Goal: Download file/media

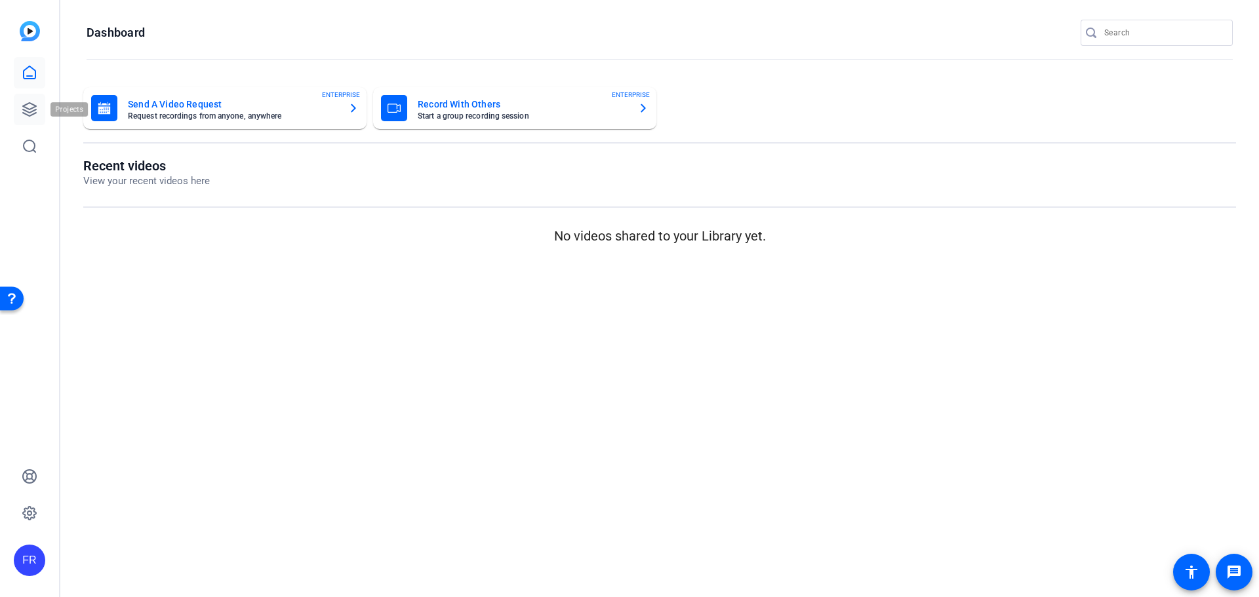
click at [26, 106] on icon at bounding box center [30, 110] width 16 height 16
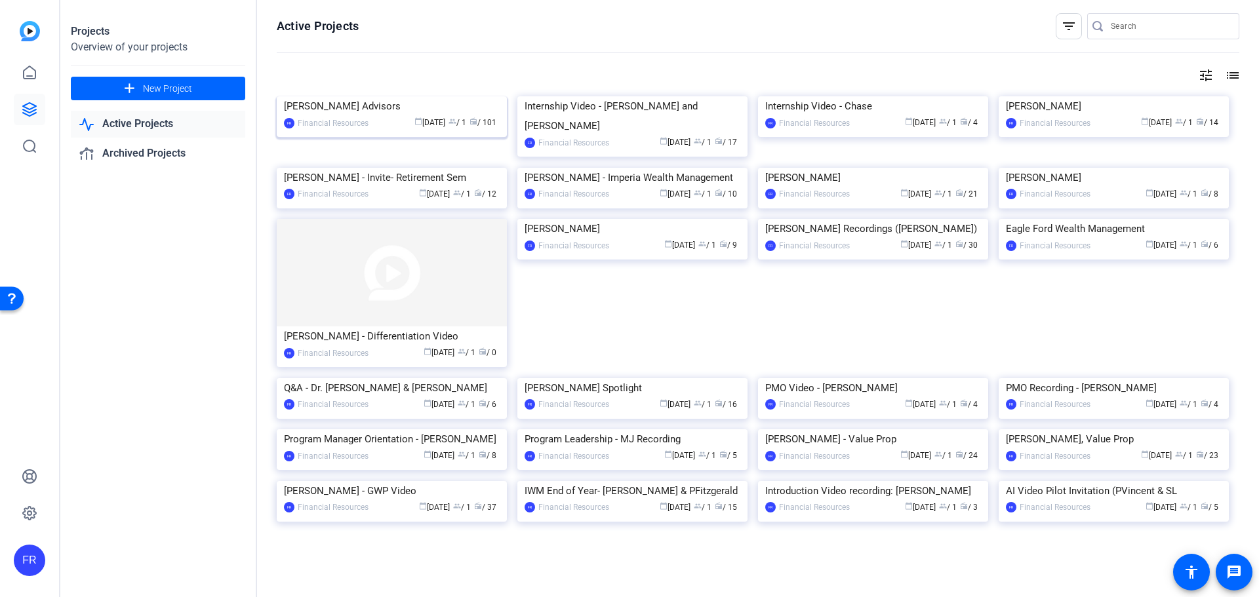
click at [387, 96] on img at bounding box center [392, 96] width 230 height 0
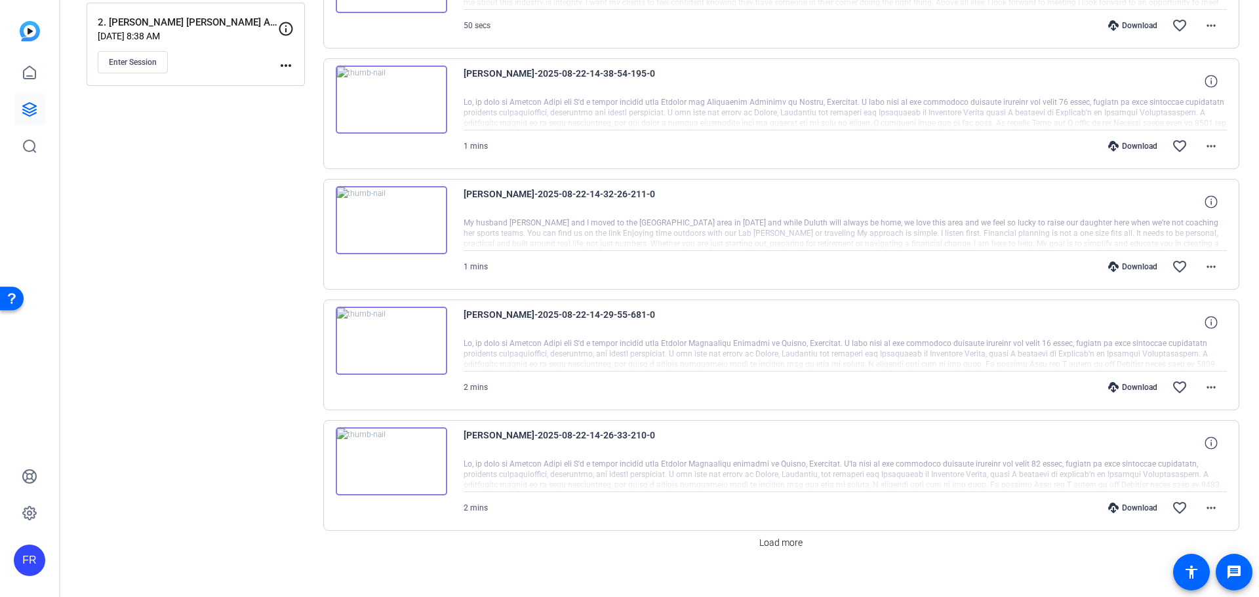
scroll to position [853, 0]
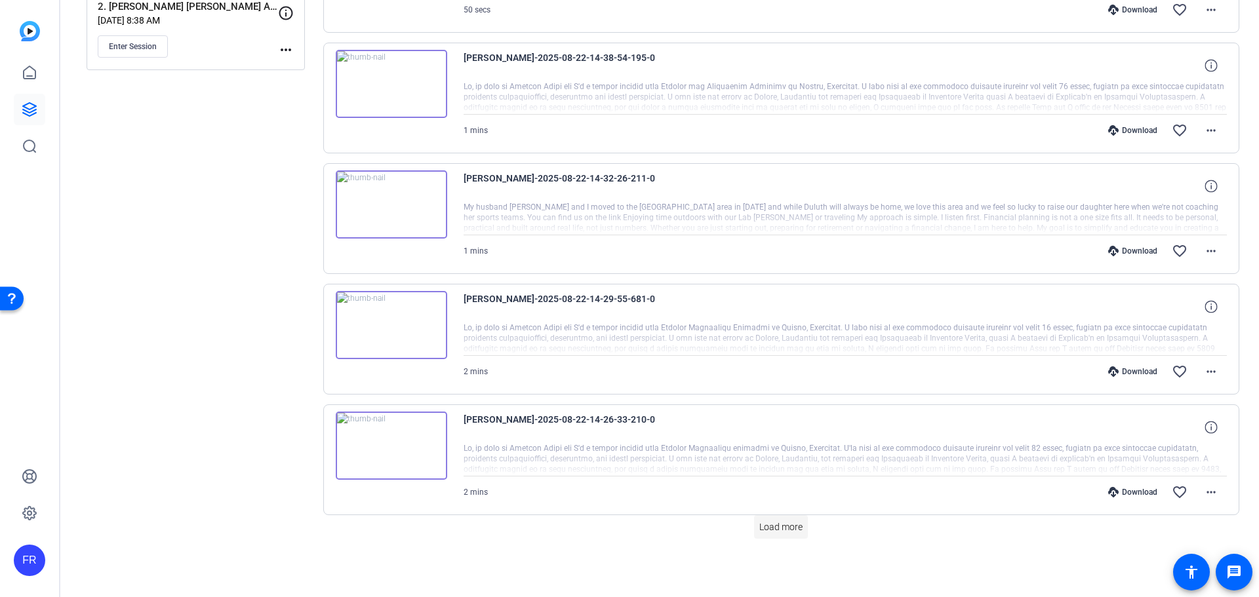
click at [782, 532] on span "Load more" at bounding box center [780, 527] width 43 height 14
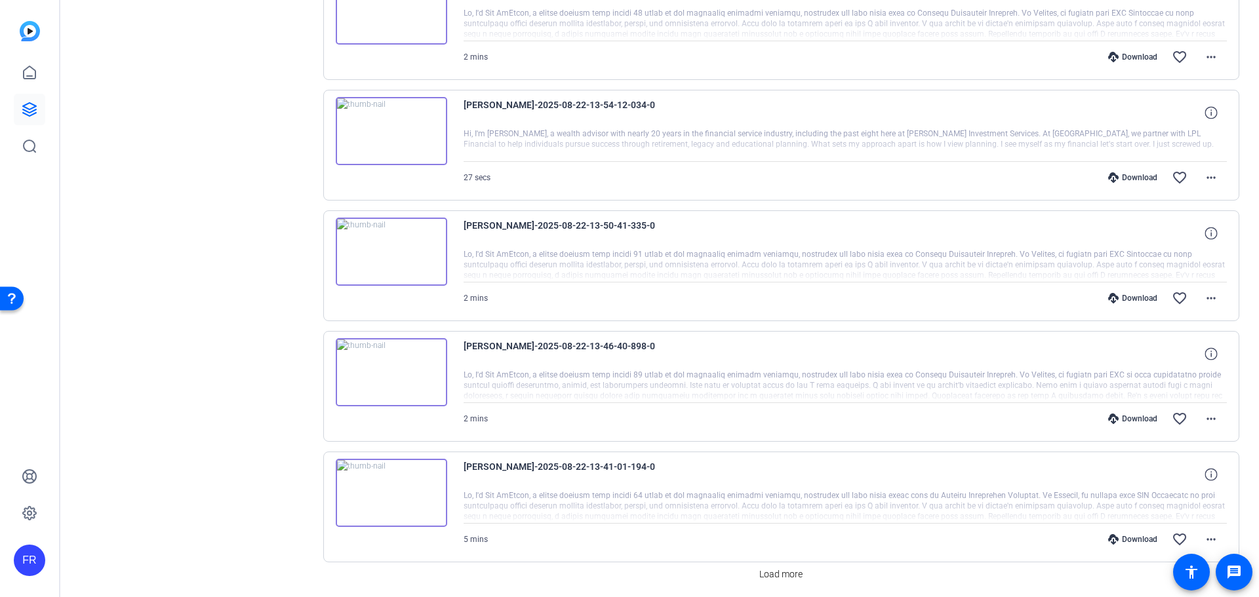
scroll to position [2059, 0]
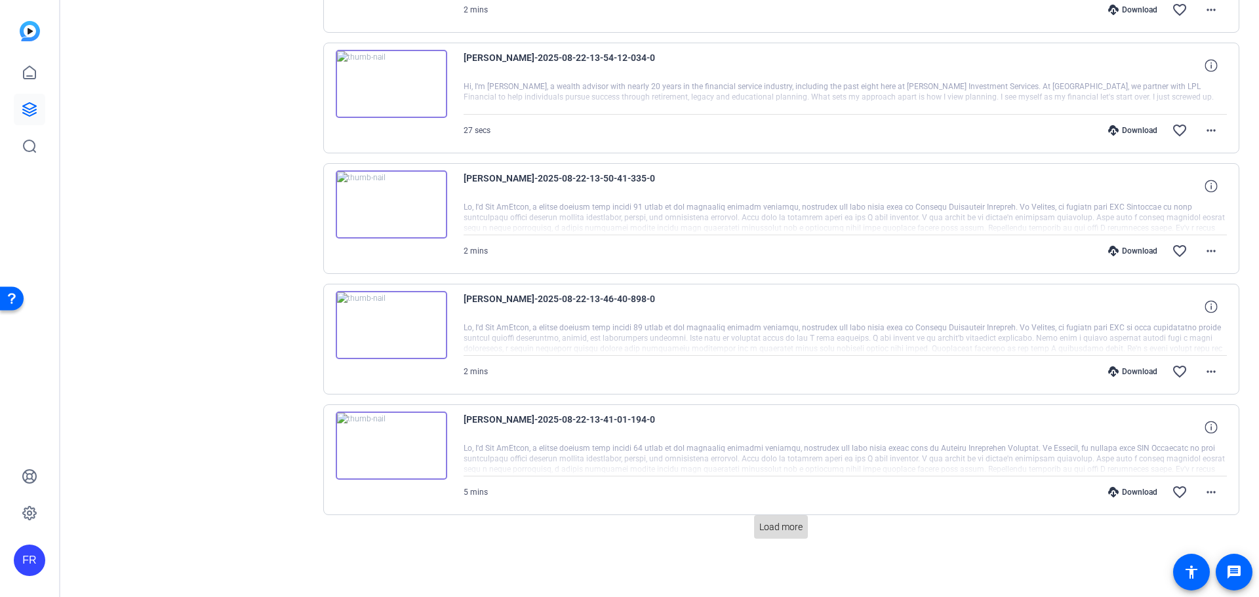
click at [778, 522] on span "Load more" at bounding box center [780, 527] width 43 height 14
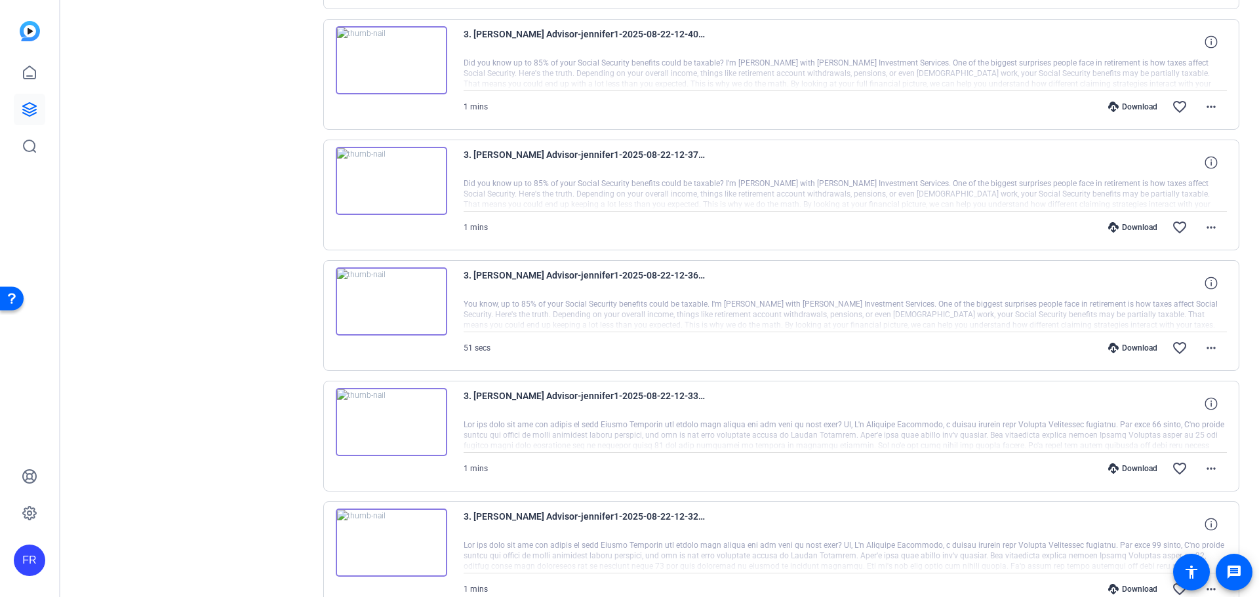
scroll to position [3265, 0]
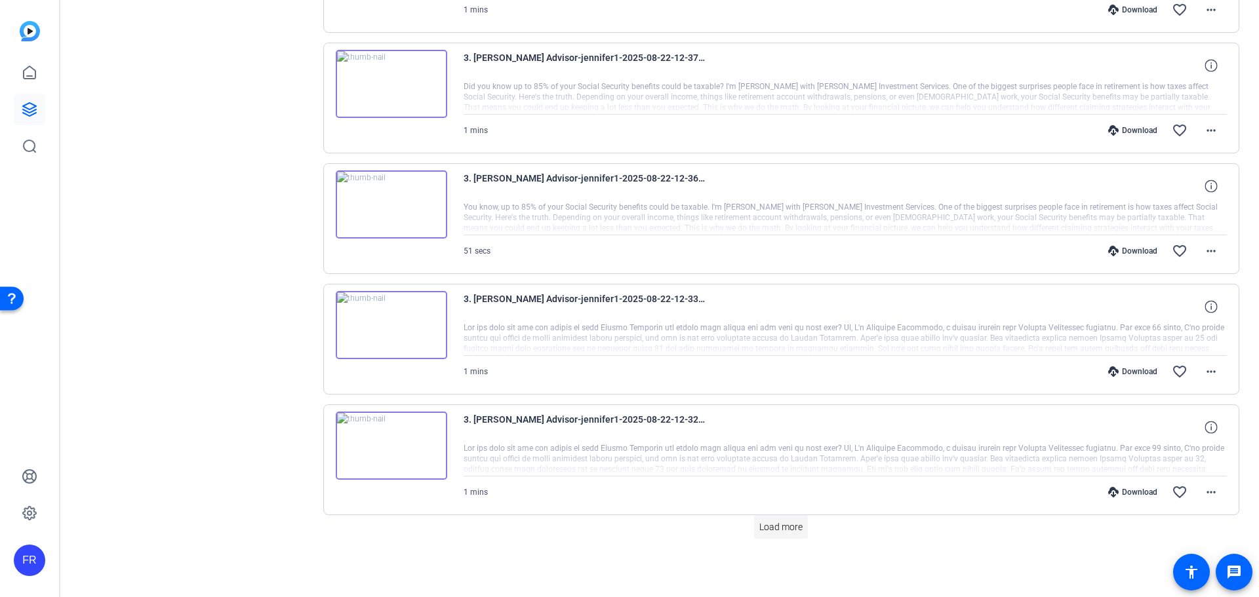
click at [771, 528] on span "Load more" at bounding box center [780, 527] width 43 height 14
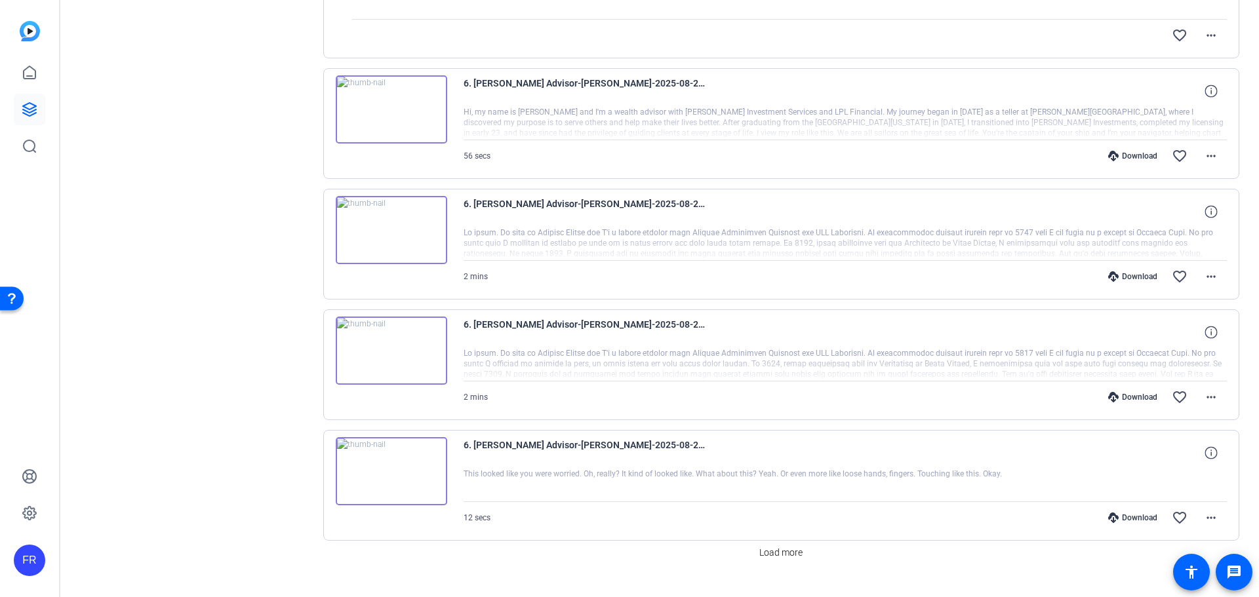
scroll to position [4471, 0]
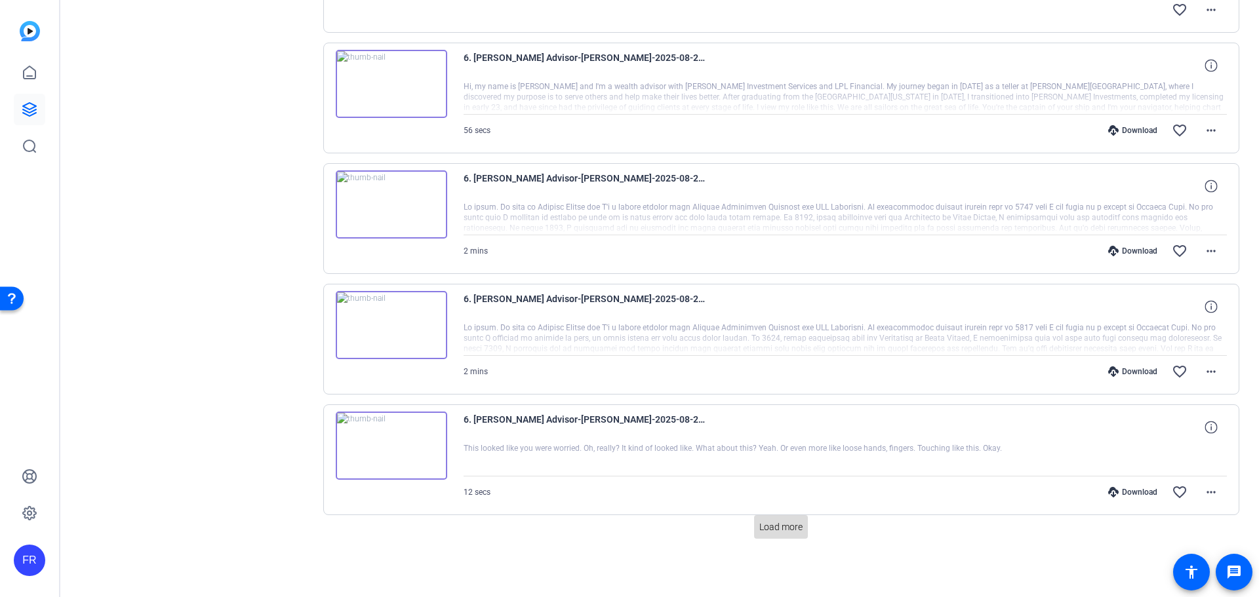
click at [766, 524] on span "Load more" at bounding box center [780, 527] width 43 height 14
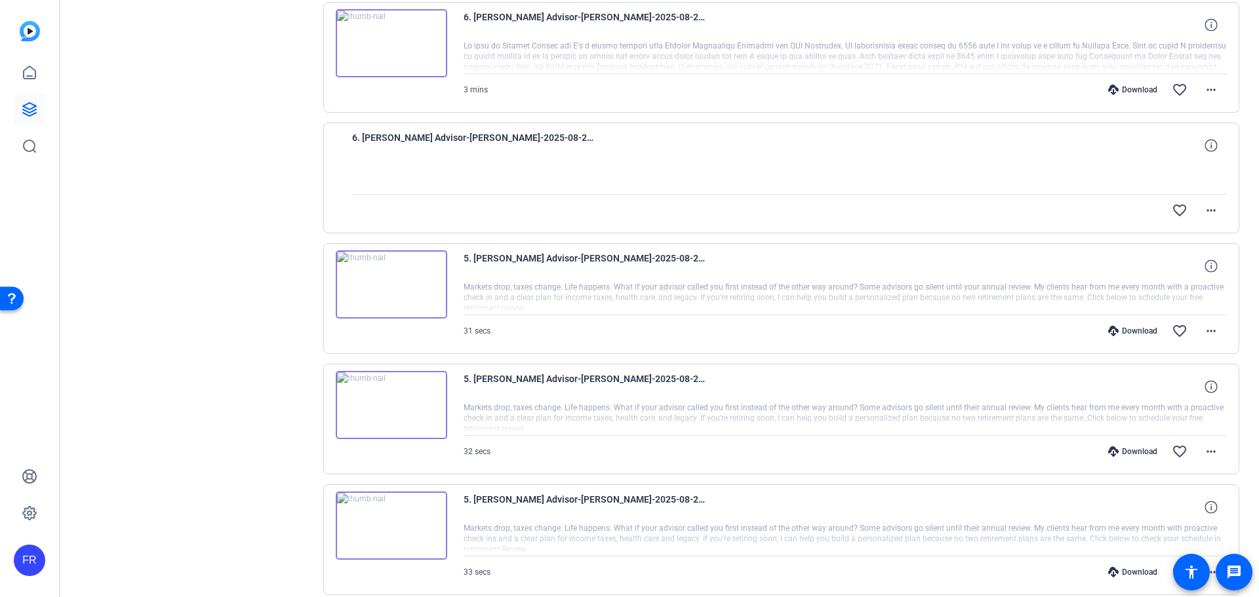
scroll to position [4995, 0]
click at [391, 283] on img at bounding box center [391, 284] width 111 height 68
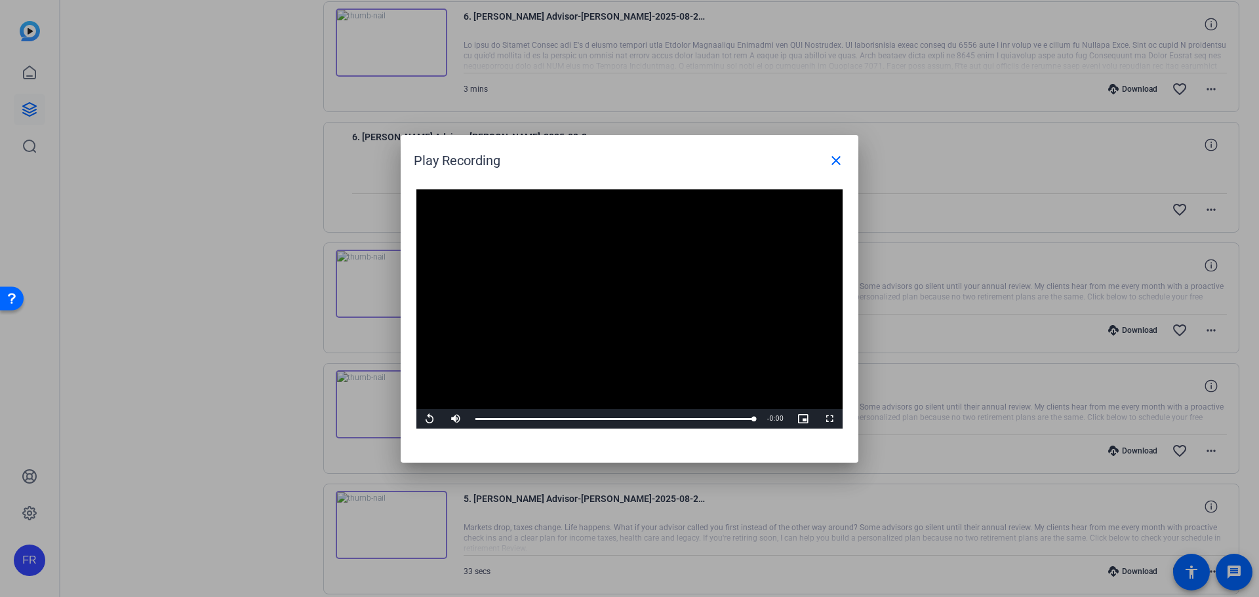
click at [223, 313] on div at bounding box center [629, 298] width 1259 height 597
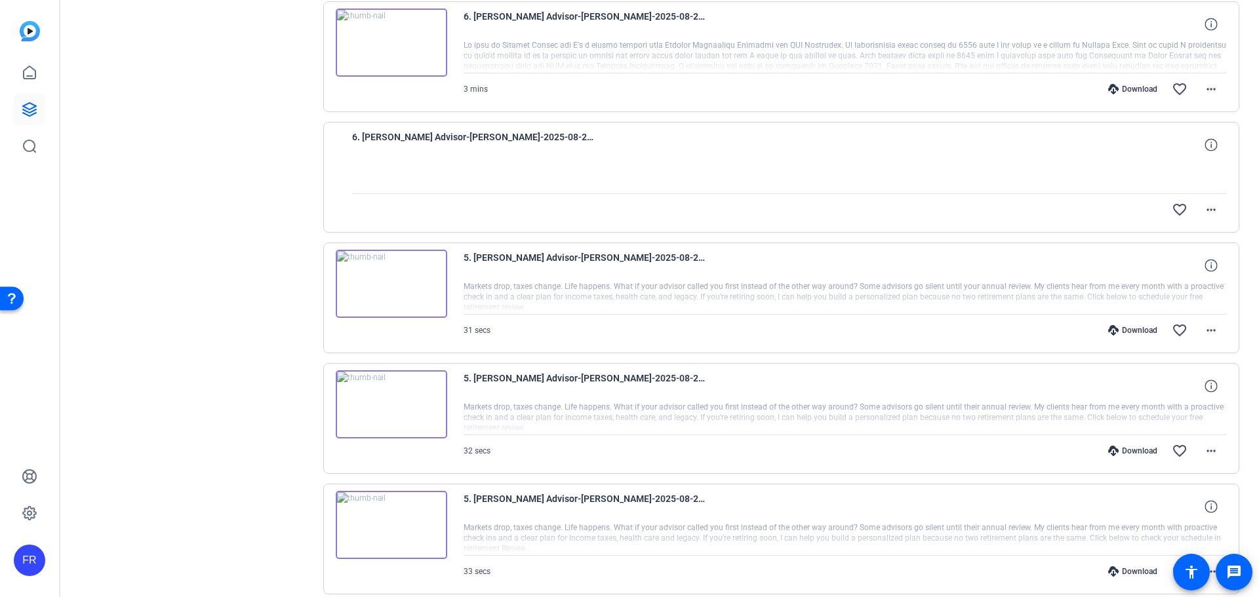
click at [1117, 324] on div "Download favorite_border more_horiz" at bounding box center [959, 330] width 534 height 31
click at [1108, 329] on icon at bounding box center [1113, 330] width 10 height 10
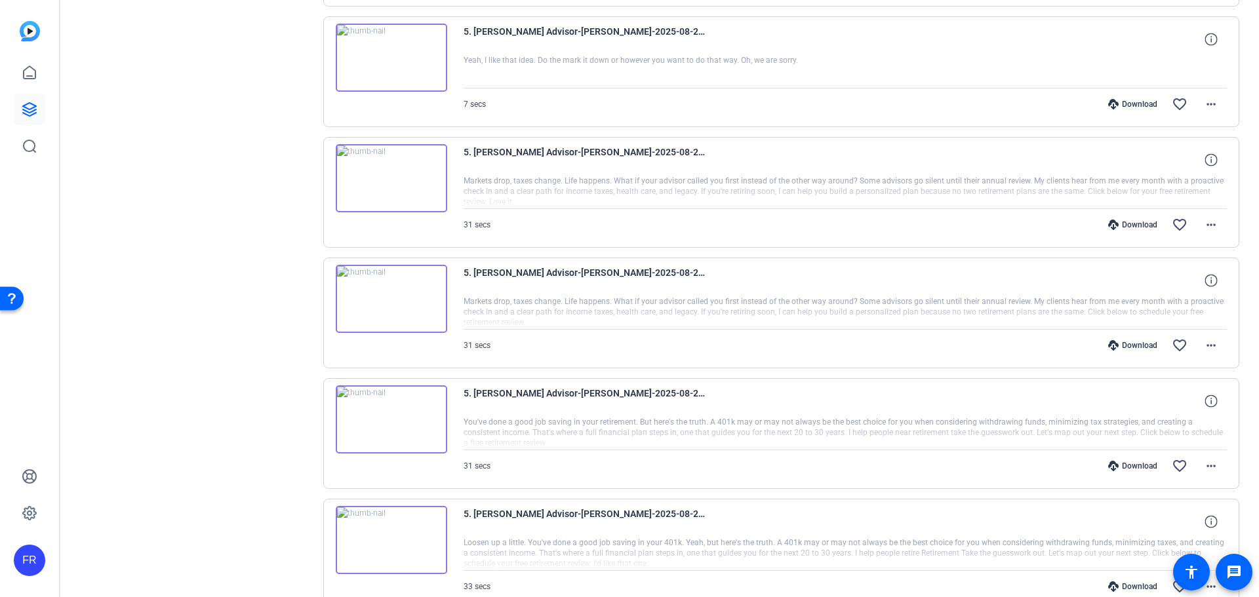
scroll to position [5584, 0]
click at [385, 412] on img at bounding box center [391, 419] width 111 height 68
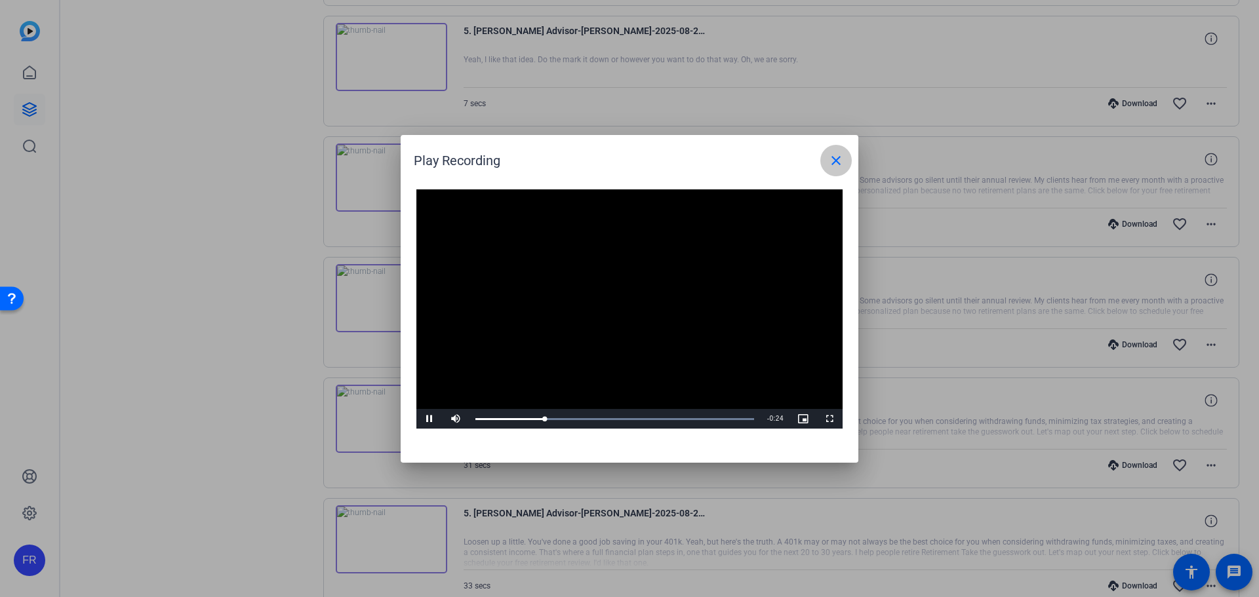
click at [832, 162] on mat-icon "close" at bounding box center [836, 161] width 16 height 16
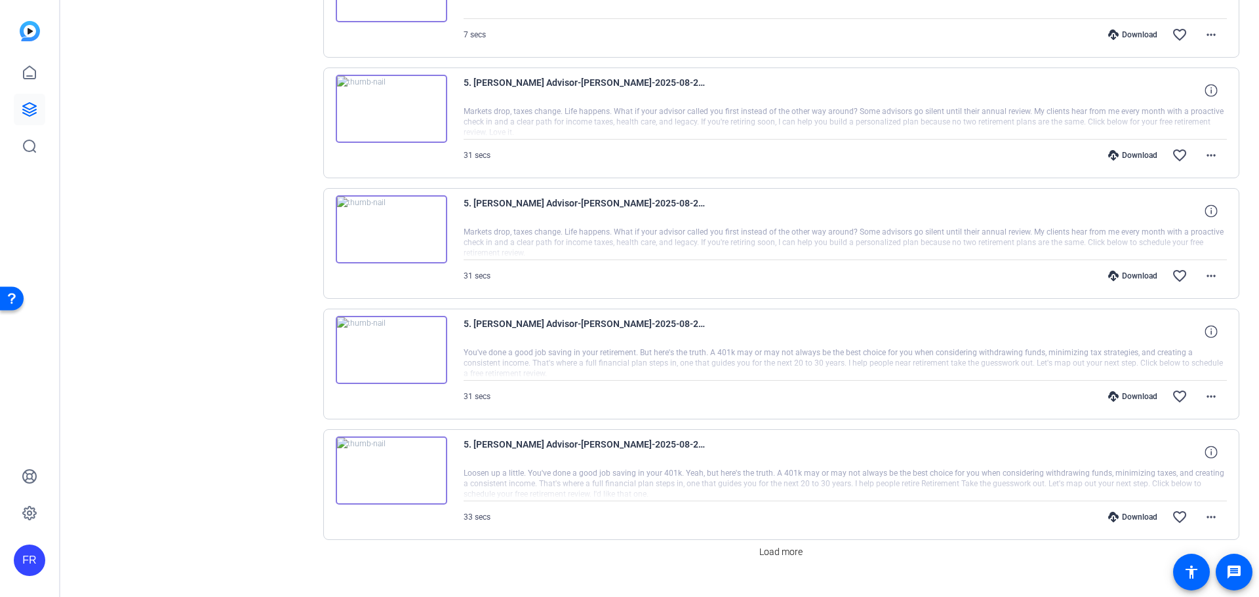
scroll to position [5677, 0]
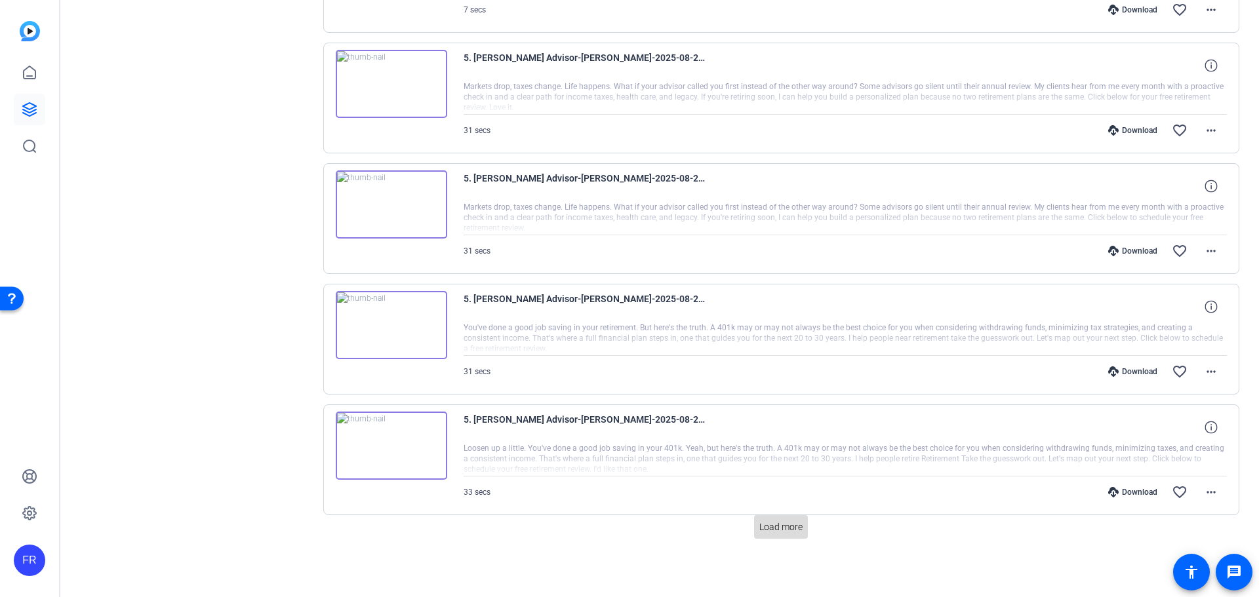
click at [774, 527] on span "Load more" at bounding box center [780, 527] width 43 height 14
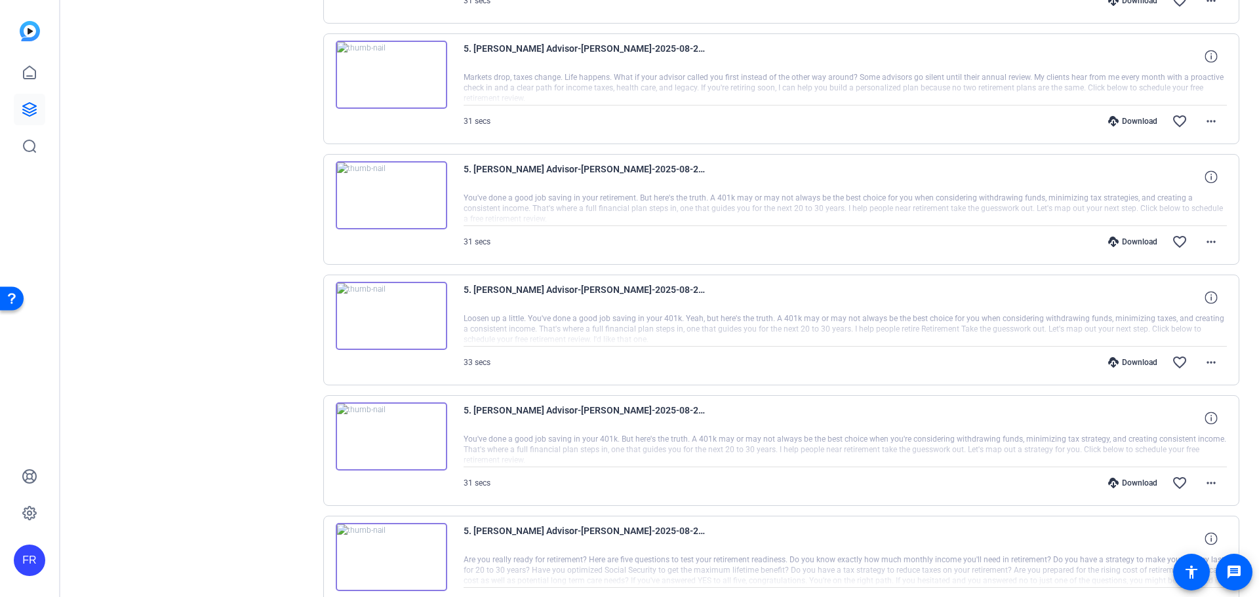
scroll to position [5808, 0]
click at [390, 433] on img at bounding box center [391, 436] width 111 height 68
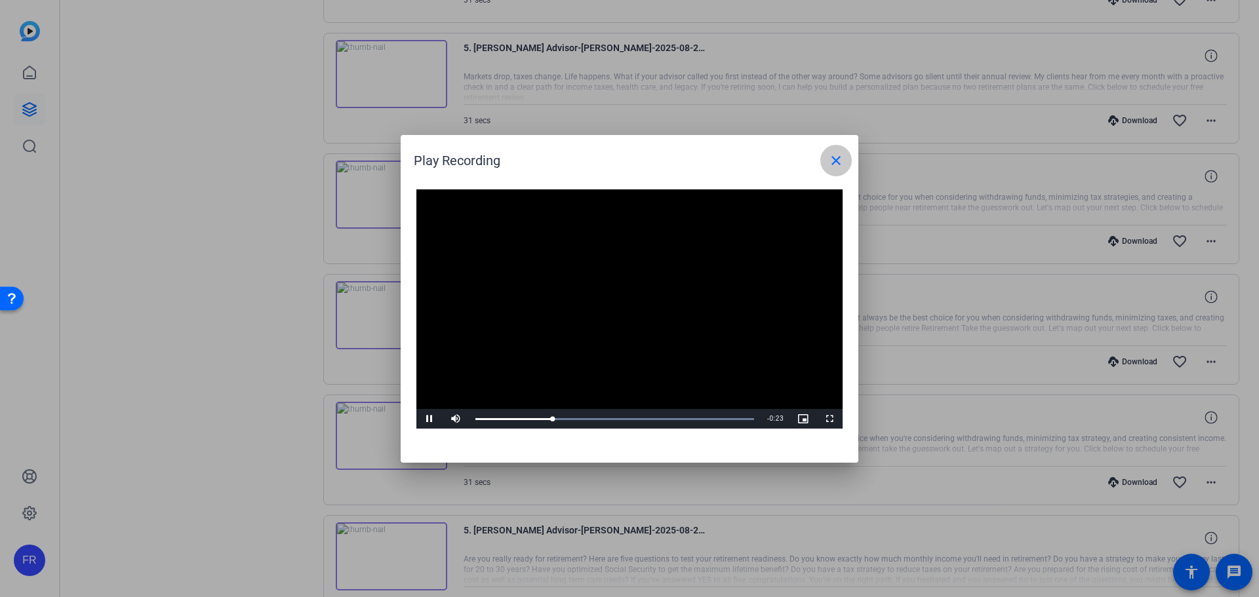
click at [830, 154] on mat-icon "close" at bounding box center [836, 161] width 16 height 16
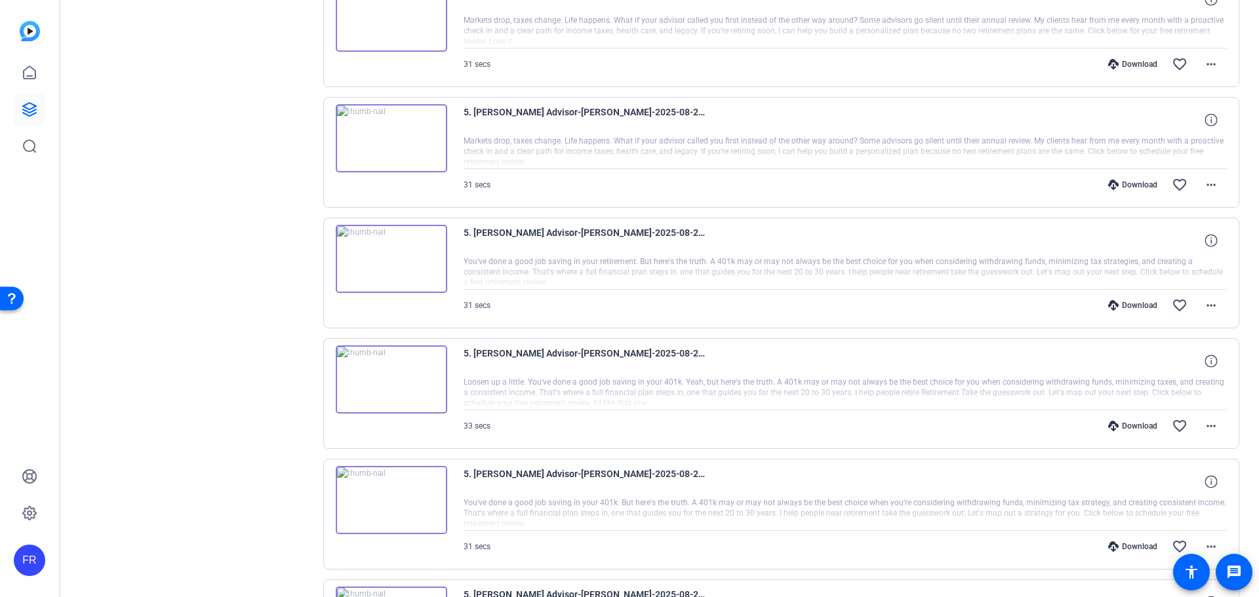
scroll to position [5743, 0]
click at [390, 260] on img at bounding box center [391, 259] width 111 height 68
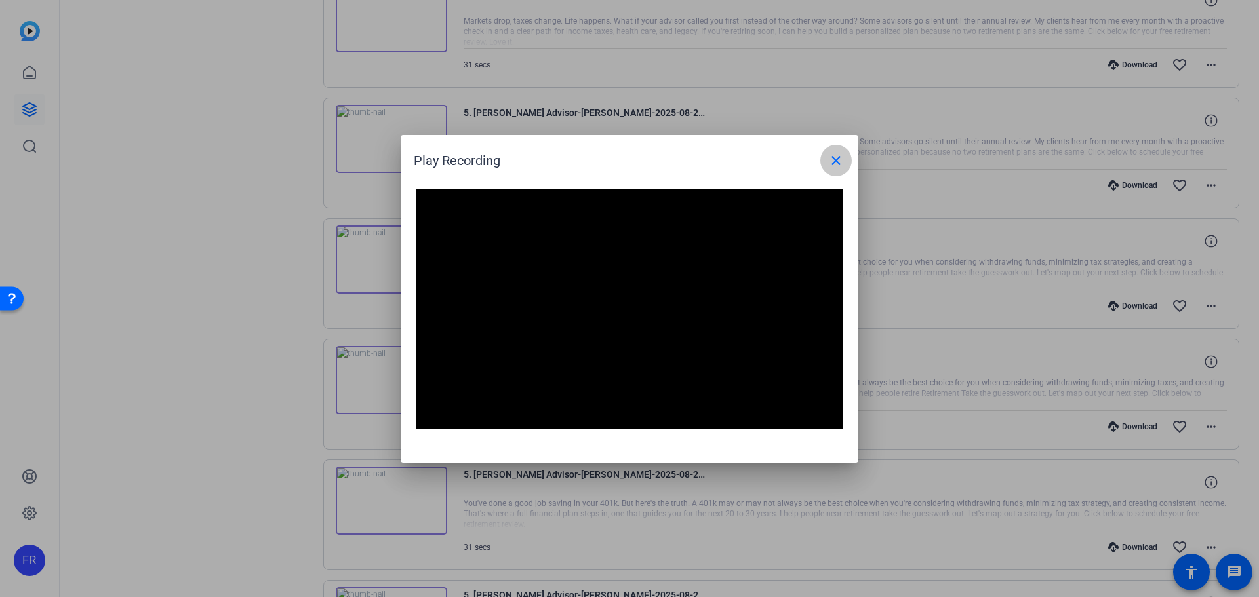
click at [837, 157] on mat-icon "close" at bounding box center [836, 161] width 16 height 16
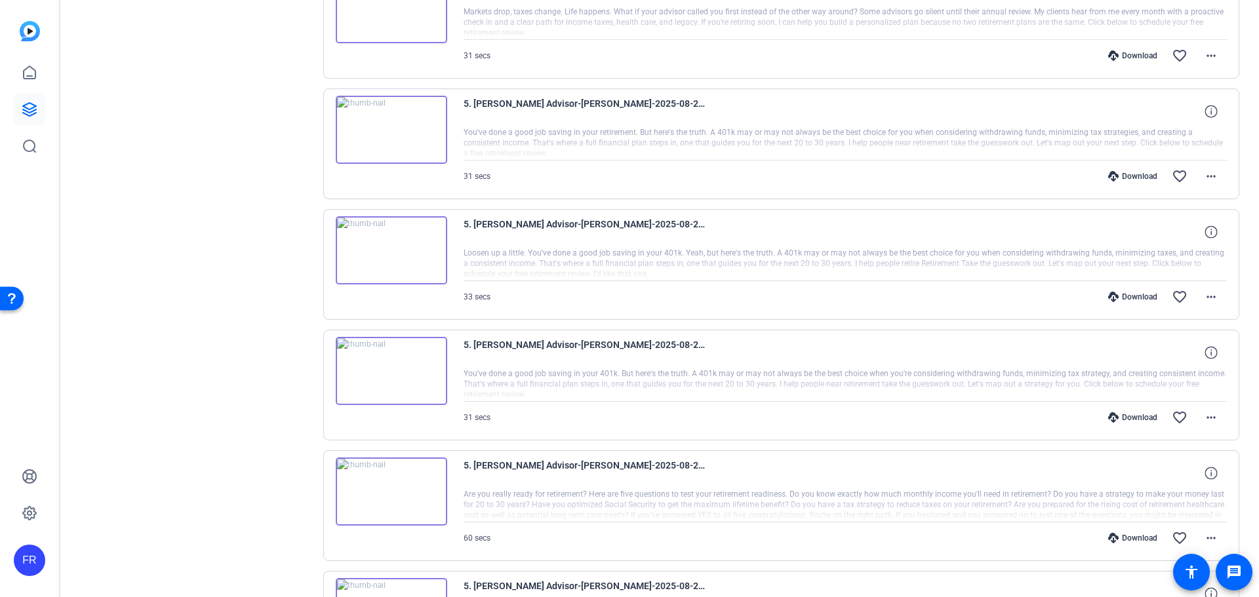
scroll to position [5873, 0]
click at [390, 491] on img at bounding box center [391, 491] width 111 height 68
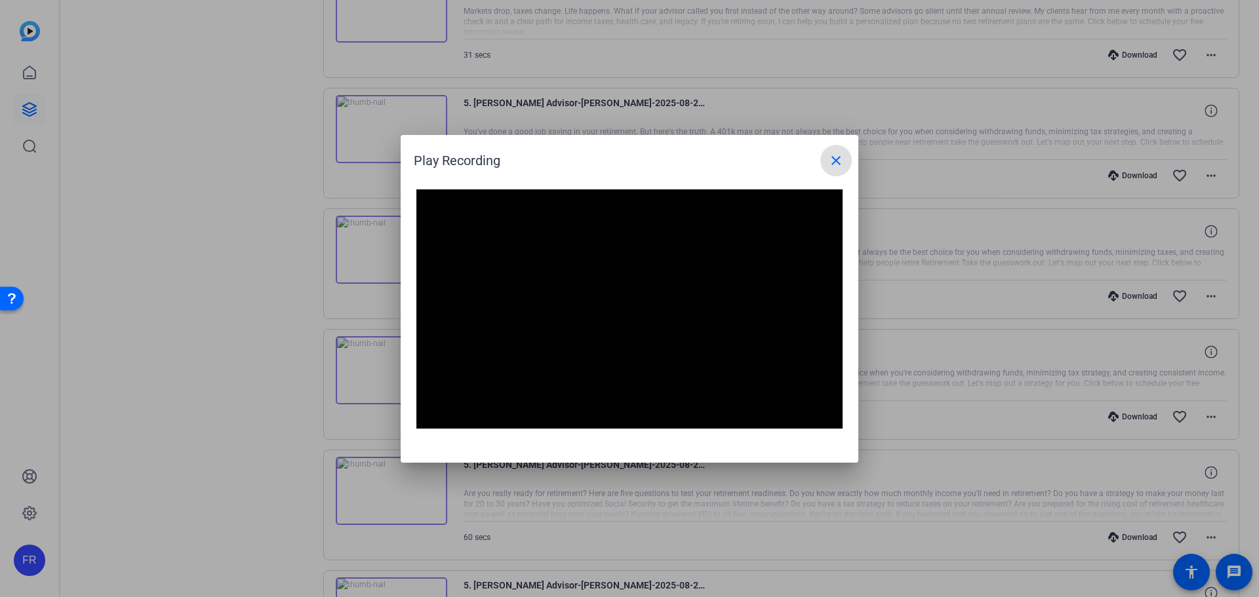
click at [835, 163] on mat-icon "close" at bounding box center [836, 161] width 16 height 16
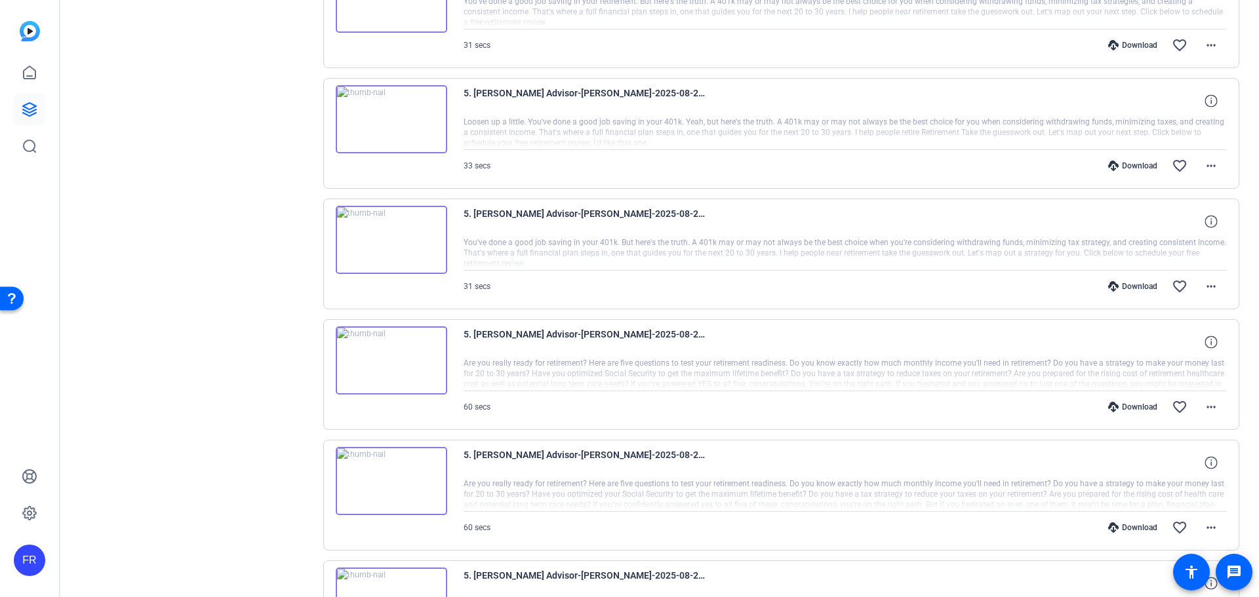
scroll to position [6004, 0]
click at [387, 479] on img at bounding box center [391, 480] width 111 height 68
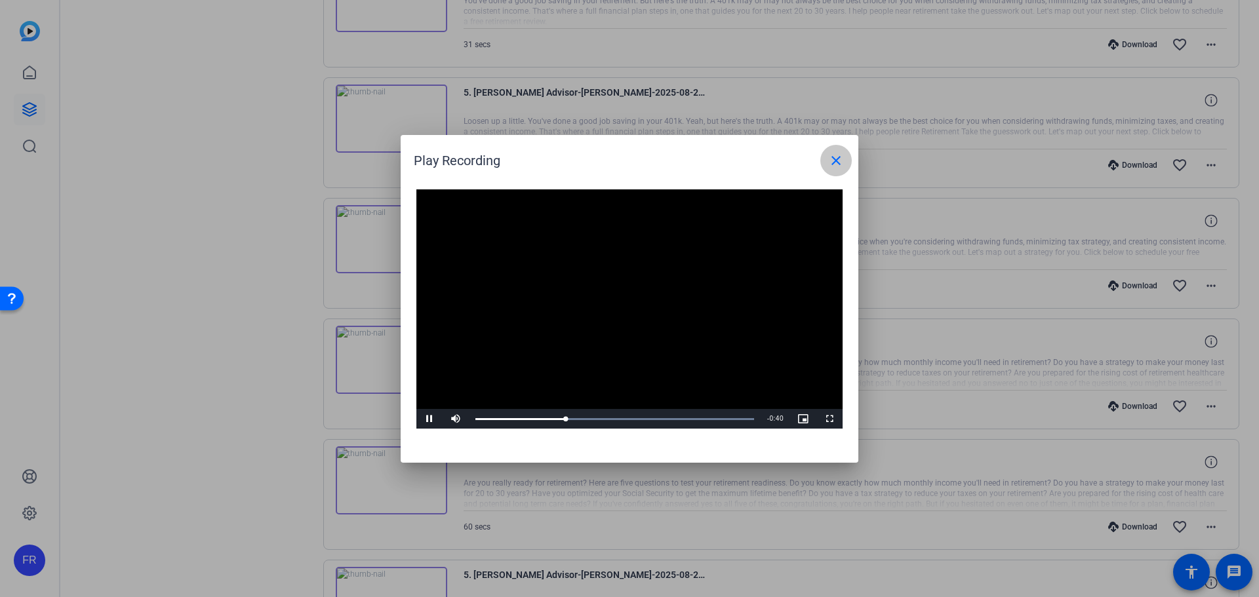
drag, startPoint x: 841, startPoint y: 159, endPoint x: 476, endPoint y: 241, distance: 374.3
click at [841, 161] on mat-icon "close" at bounding box center [836, 161] width 16 height 16
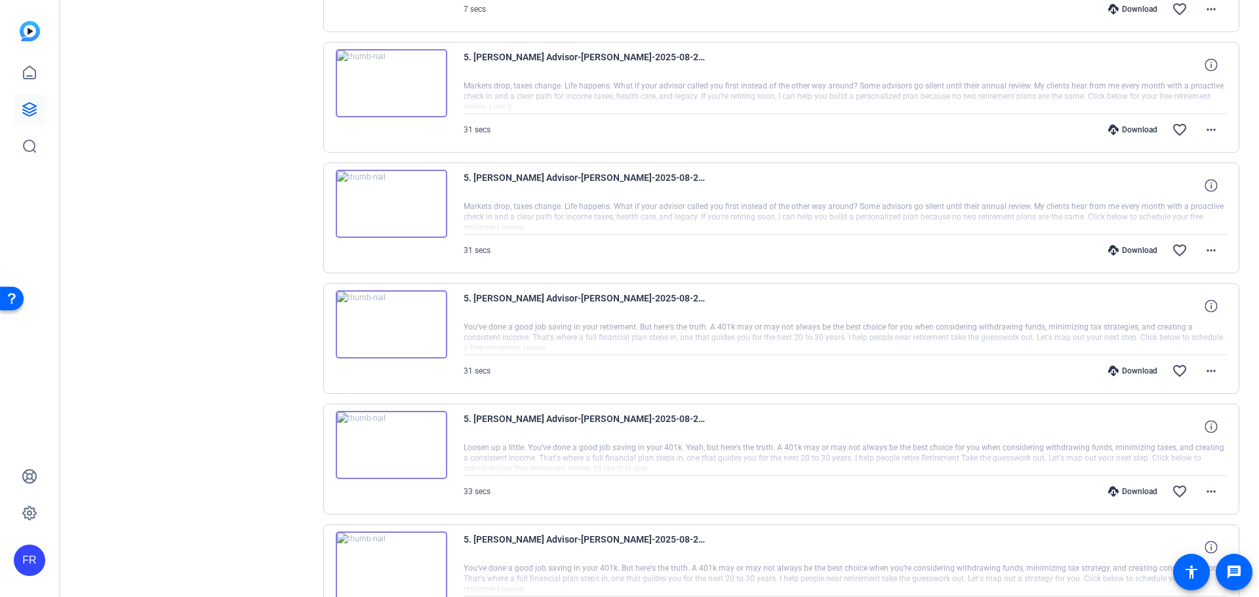
scroll to position [5677, 0]
click at [390, 201] on img at bounding box center [391, 204] width 111 height 68
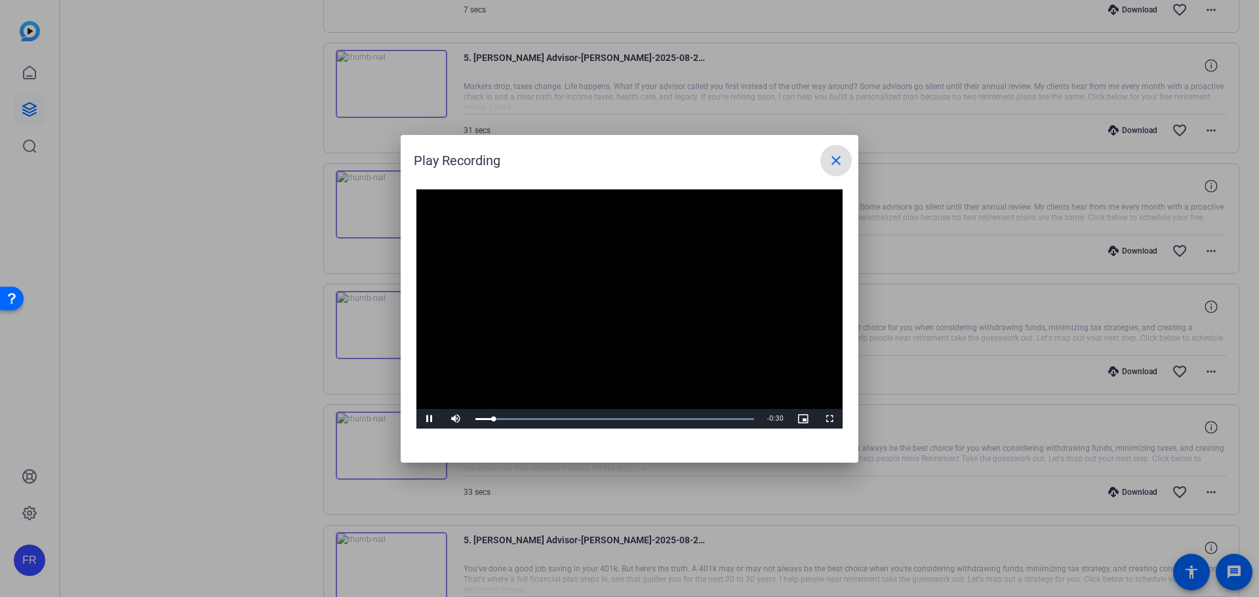
click at [835, 159] on mat-icon "close" at bounding box center [836, 161] width 16 height 16
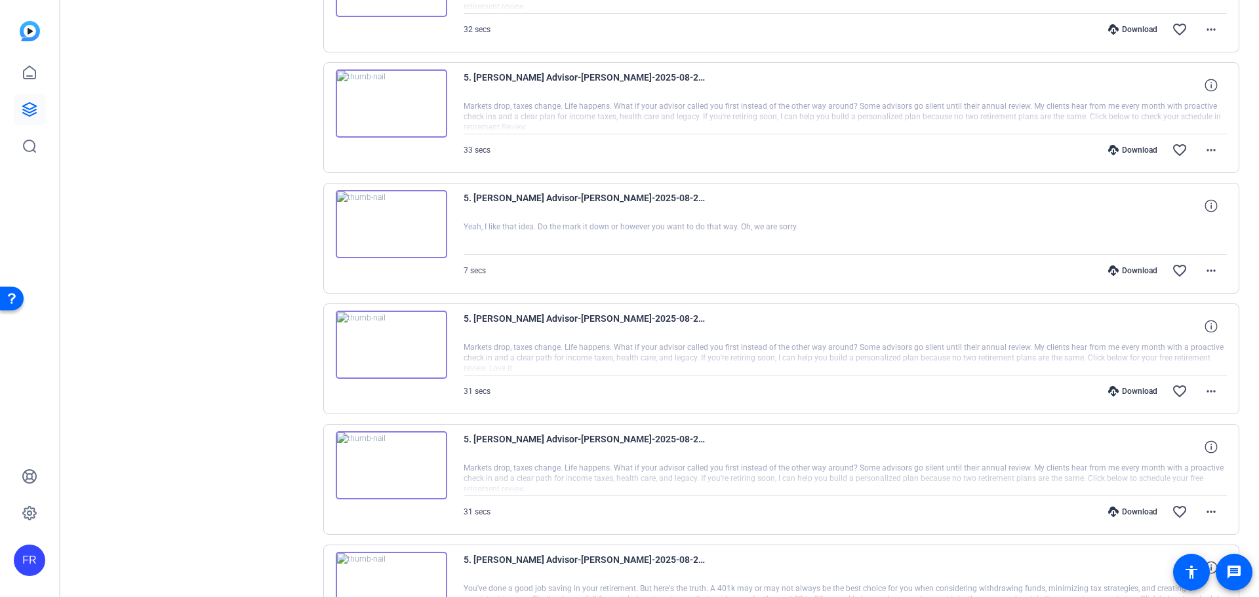
scroll to position [5416, 0]
click at [389, 102] on img at bounding box center [391, 104] width 111 height 68
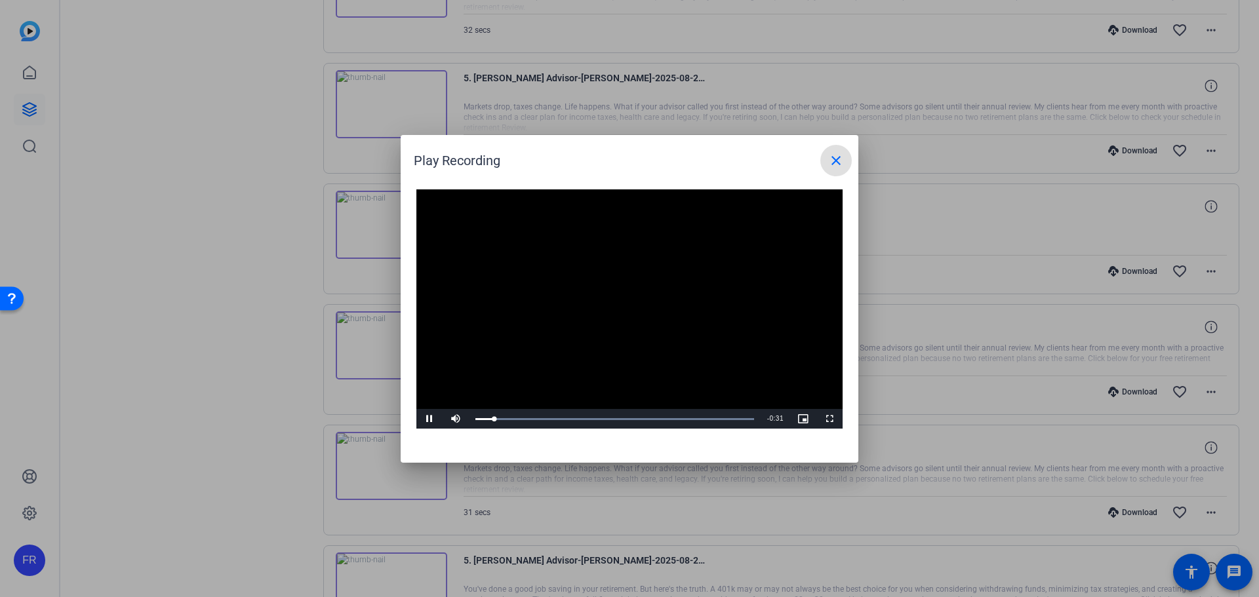
click at [838, 157] on mat-icon "close" at bounding box center [836, 161] width 16 height 16
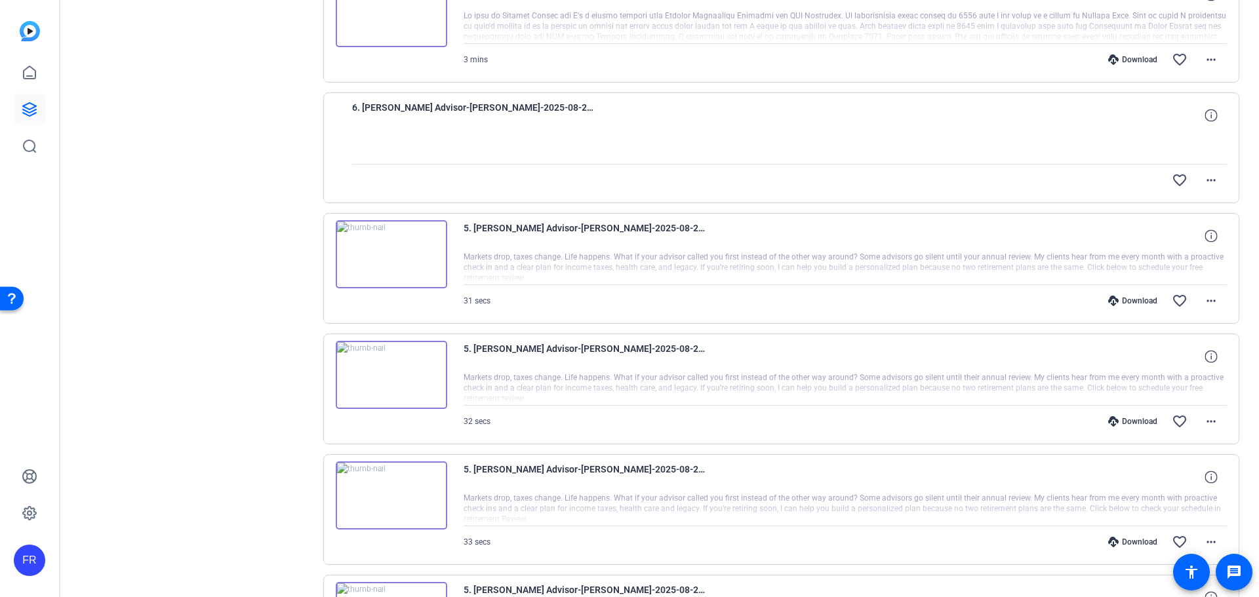
scroll to position [5023, 0]
click at [391, 252] on img at bounding box center [391, 256] width 111 height 68
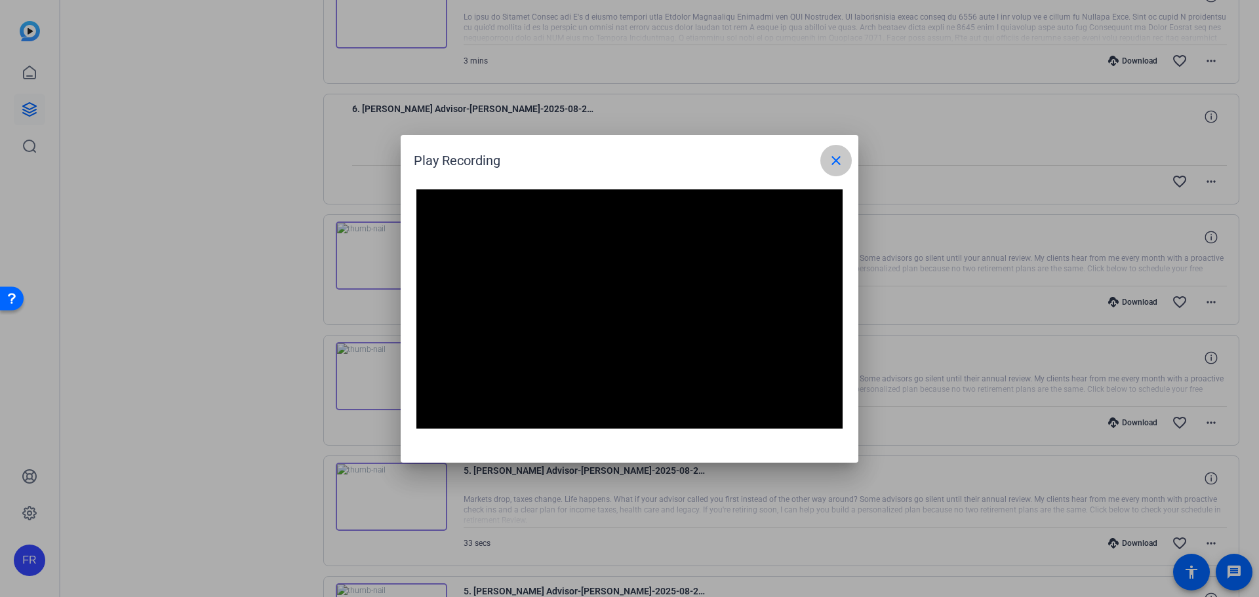
click at [838, 159] on mat-icon "close" at bounding box center [836, 161] width 16 height 16
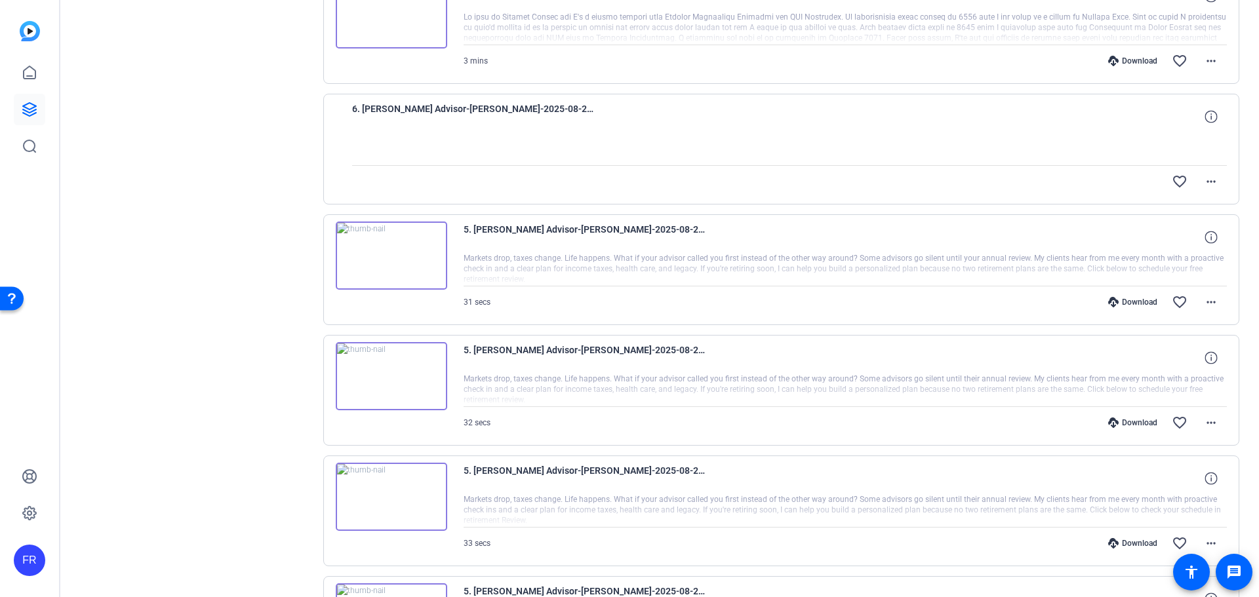
click at [1125, 296] on div "Download favorite_border more_horiz" at bounding box center [959, 301] width 534 height 31
click at [1108, 302] on icon at bounding box center [1113, 302] width 10 height 10
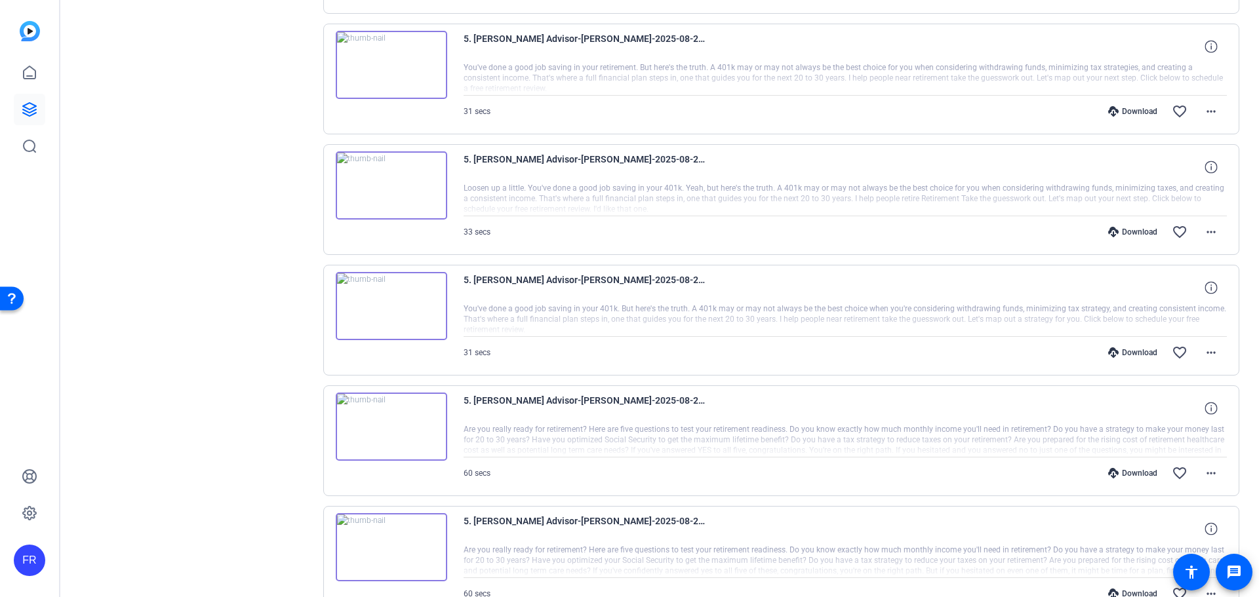
scroll to position [5938, 0]
click at [391, 423] on img at bounding box center [391, 426] width 111 height 68
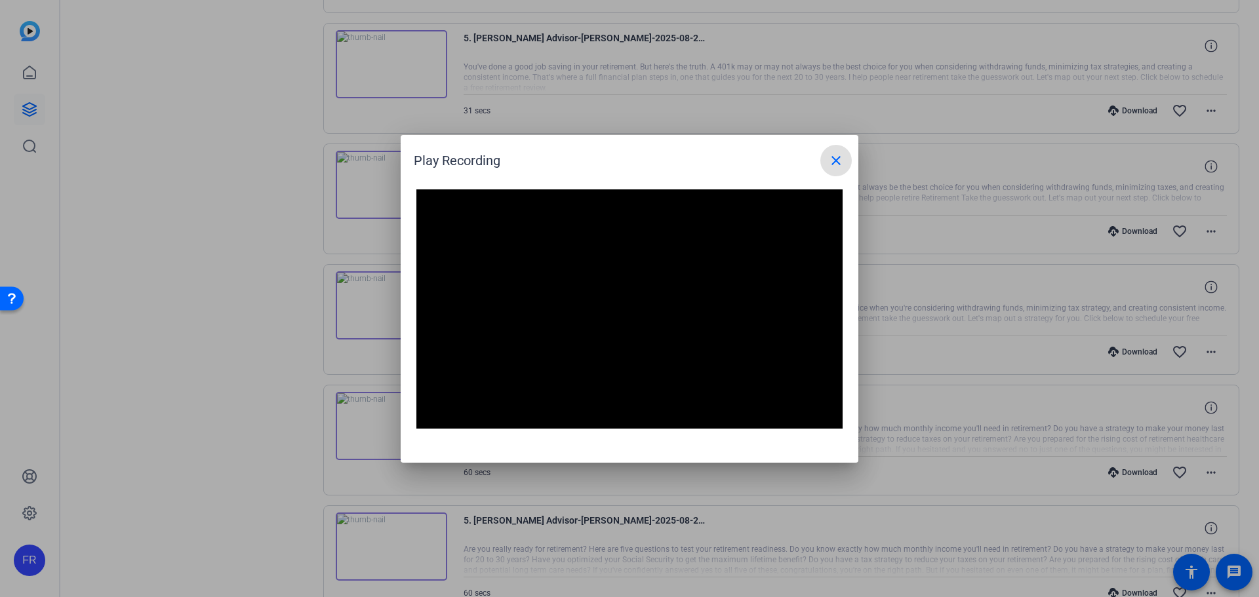
click at [839, 163] on mat-icon "close" at bounding box center [836, 161] width 16 height 16
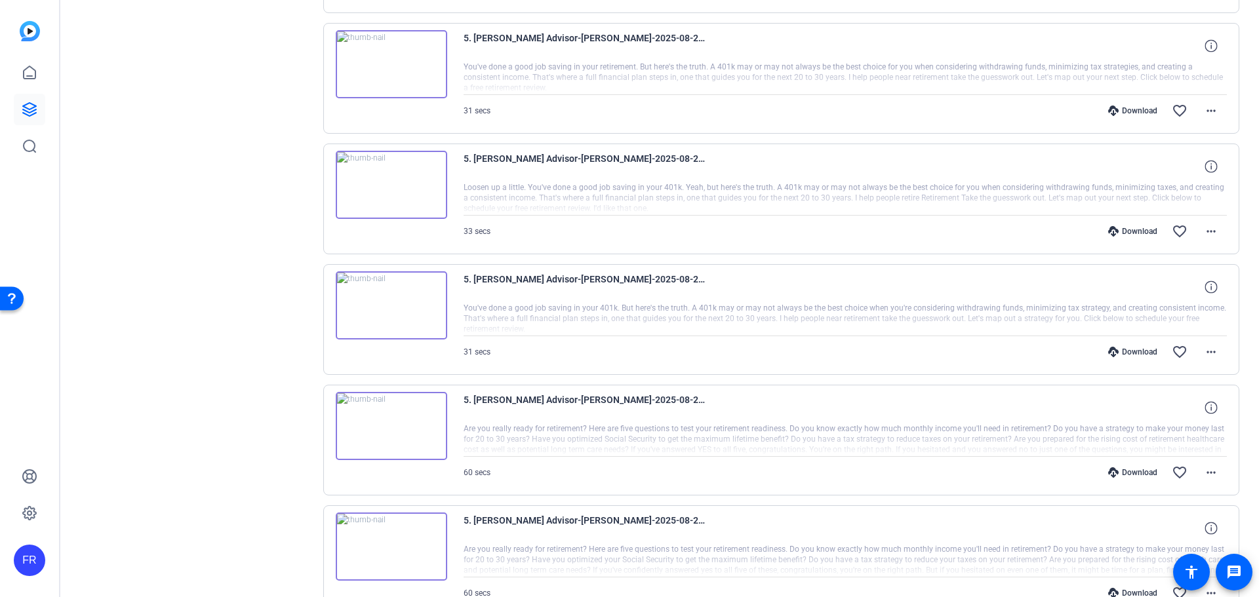
click at [1127, 469] on div "Download" at bounding box center [1132, 472] width 62 height 10
click at [391, 185] on img at bounding box center [391, 185] width 111 height 68
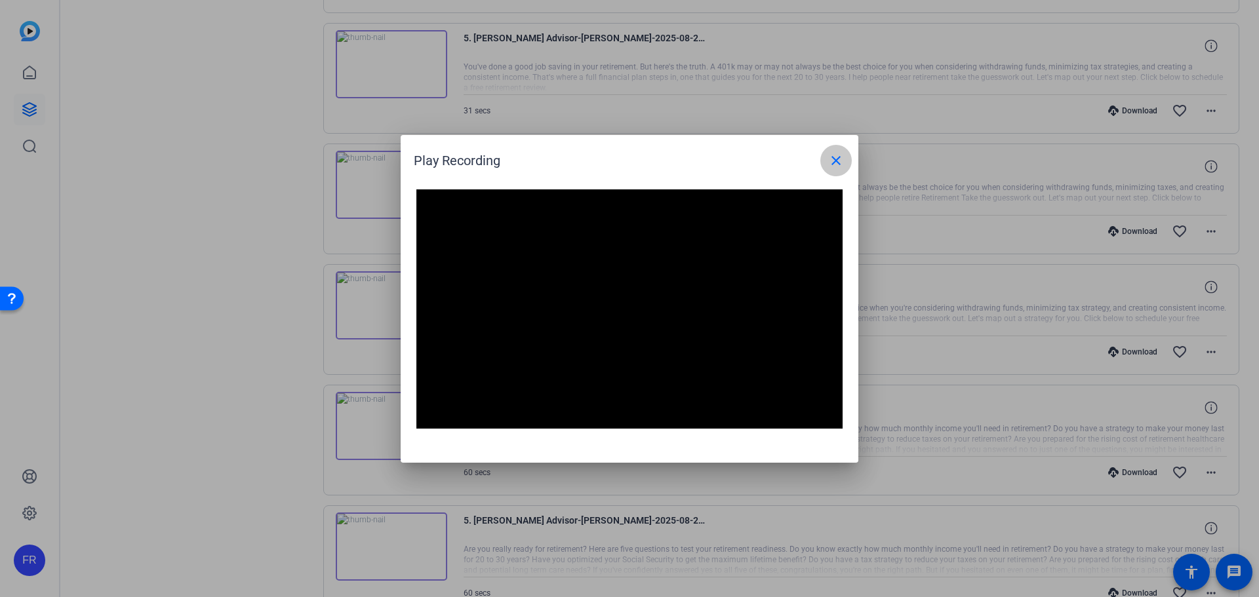
click at [836, 163] on mat-icon "close" at bounding box center [836, 161] width 16 height 16
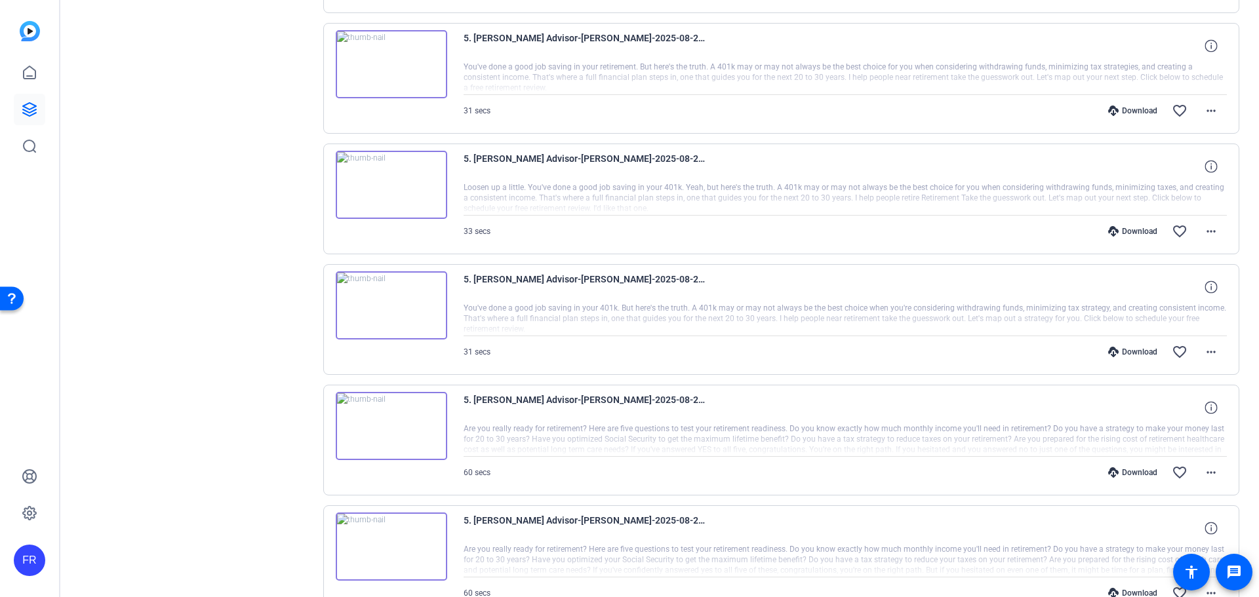
click at [389, 64] on img at bounding box center [391, 64] width 111 height 68
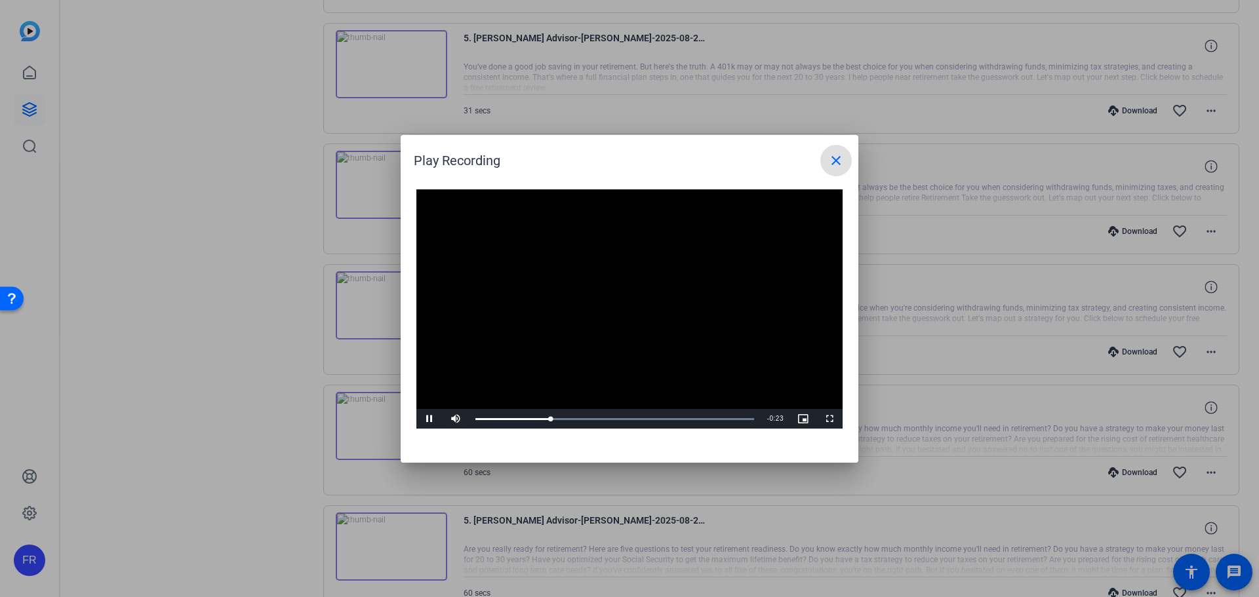
click at [834, 161] on mat-icon "close" at bounding box center [836, 161] width 16 height 16
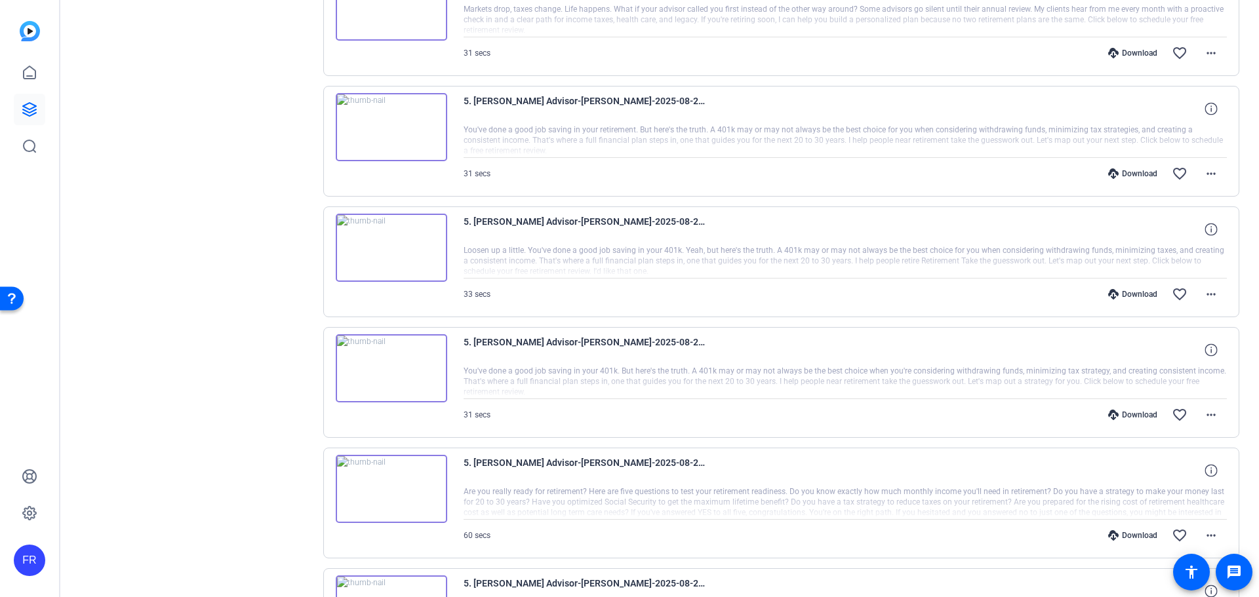
scroll to position [5874, 0]
click at [386, 128] on img at bounding box center [391, 128] width 111 height 68
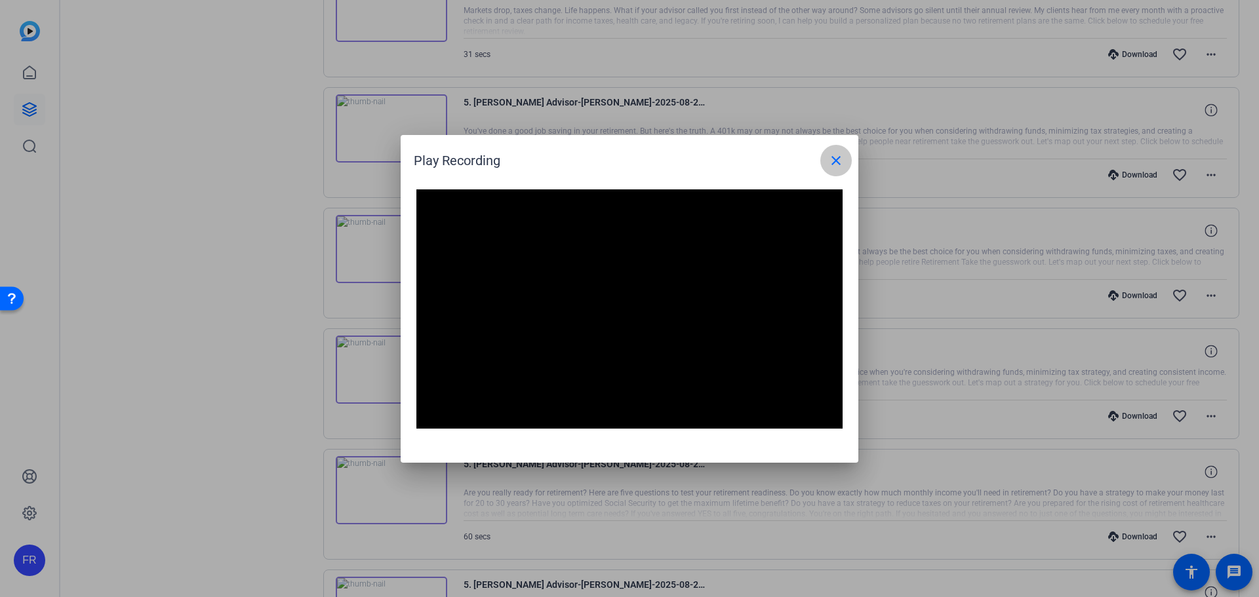
click at [831, 162] on mat-icon "close" at bounding box center [836, 161] width 16 height 16
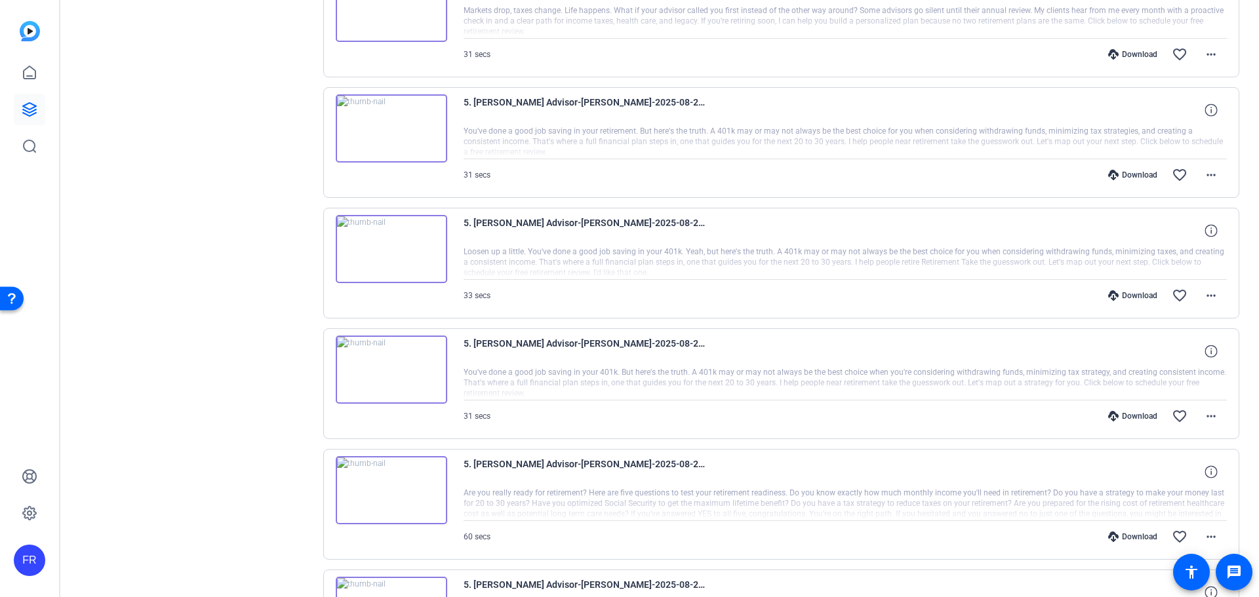
click at [387, 132] on img at bounding box center [391, 128] width 111 height 68
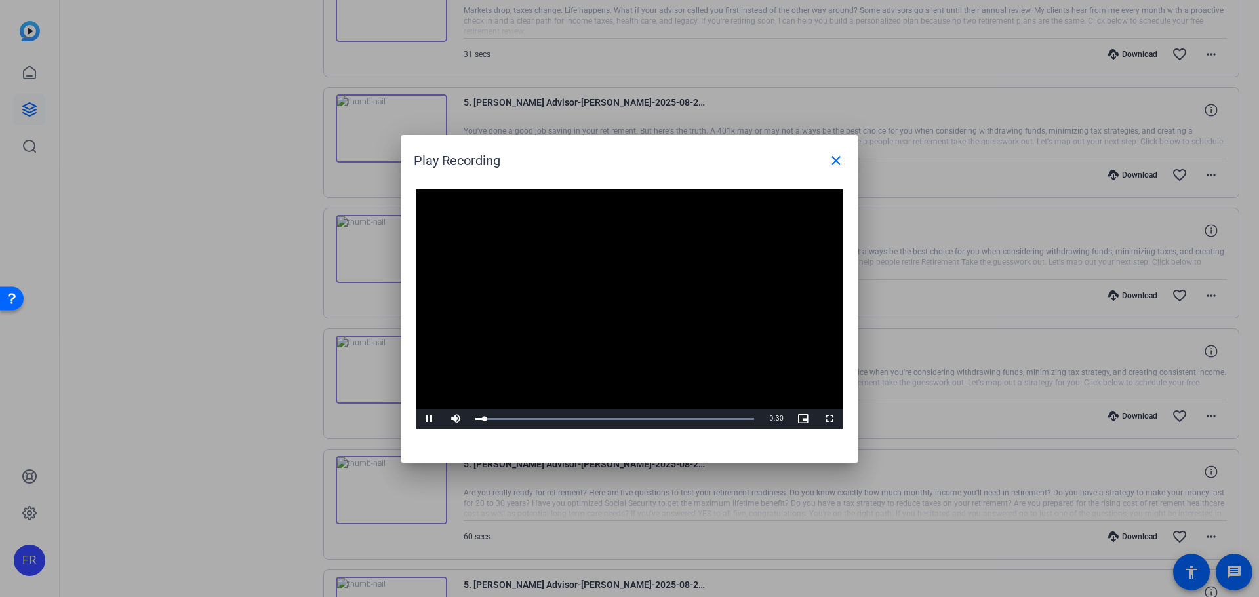
click at [390, 132] on div at bounding box center [629, 298] width 1259 height 597
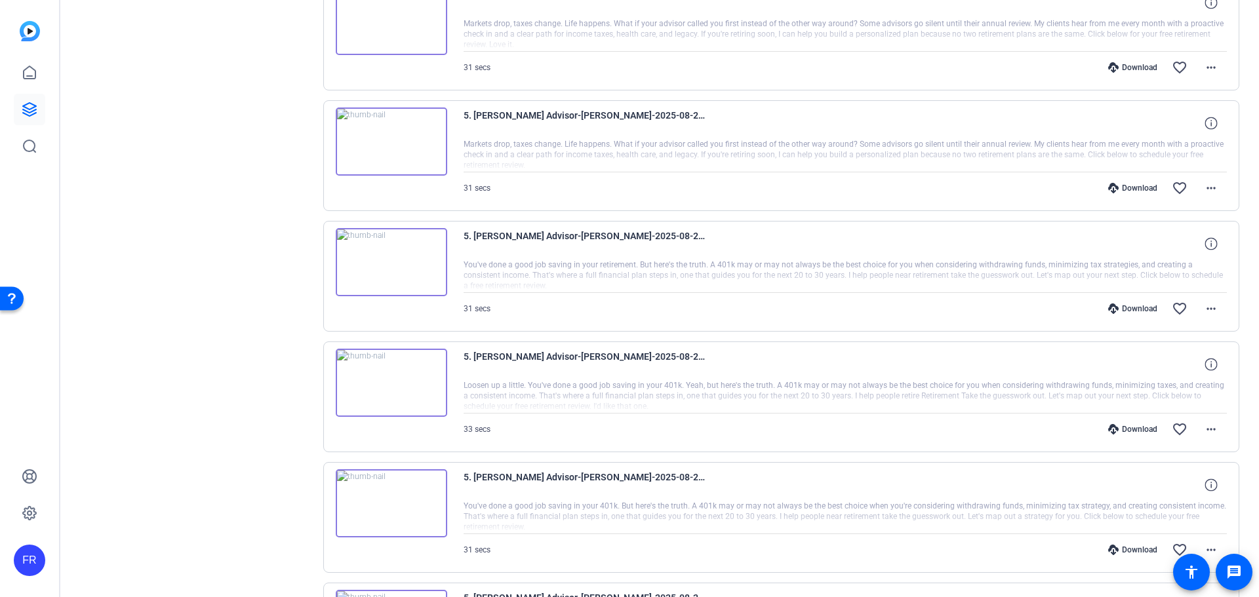
scroll to position [5741, 0]
click at [388, 384] on img at bounding box center [391, 382] width 111 height 68
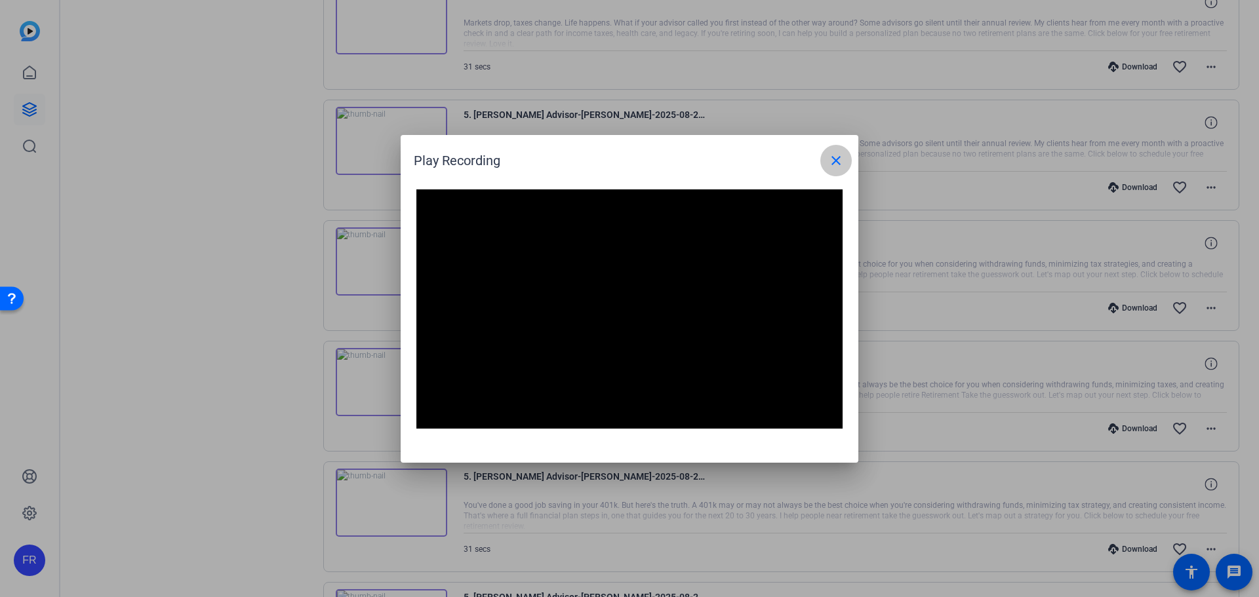
click at [834, 157] on mat-icon "close" at bounding box center [836, 161] width 16 height 16
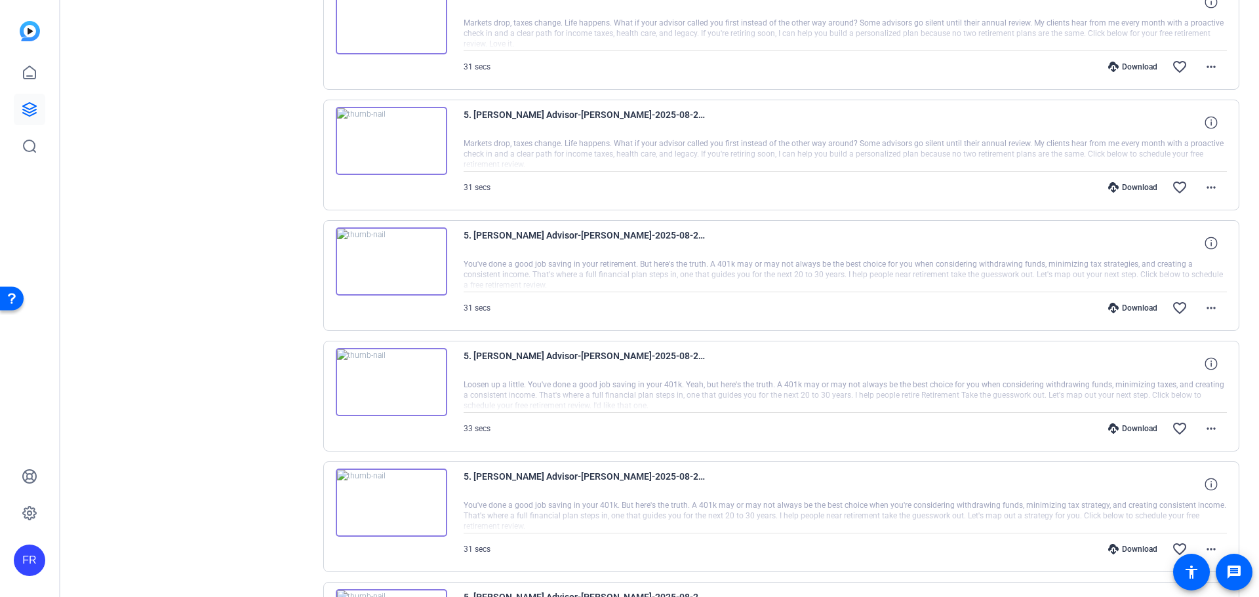
click at [387, 262] on img at bounding box center [391, 261] width 111 height 68
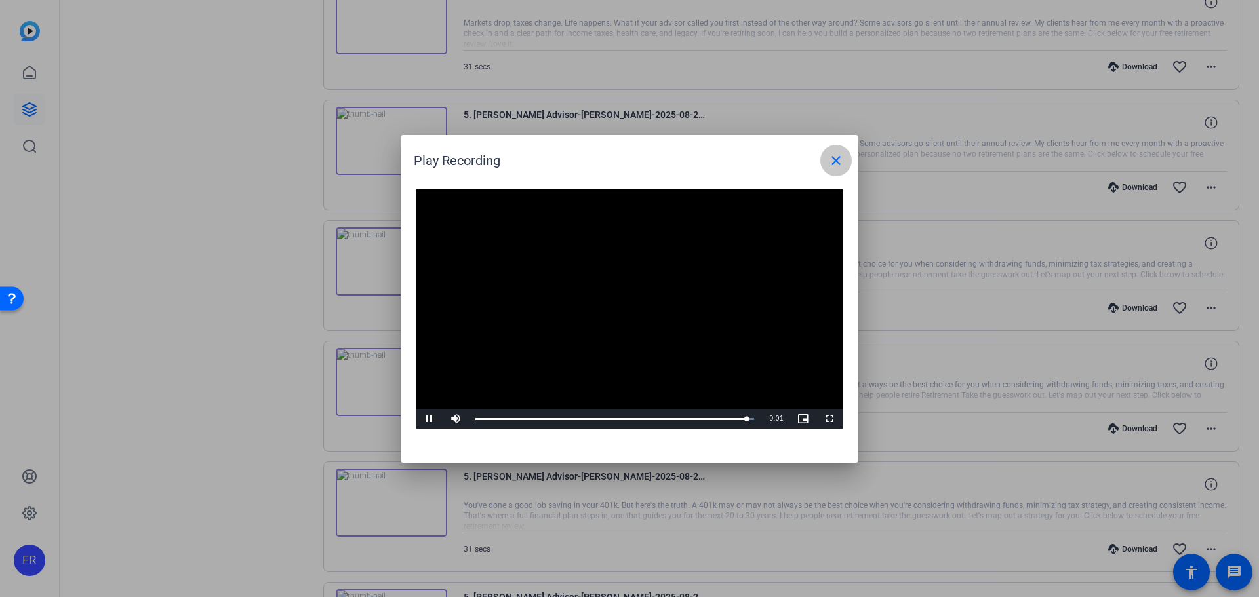
drag, startPoint x: 833, startPoint y: 159, endPoint x: 876, endPoint y: 182, distance: 49.3
click at [833, 161] on mat-icon "close" at bounding box center [836, 161] width 16 height 16
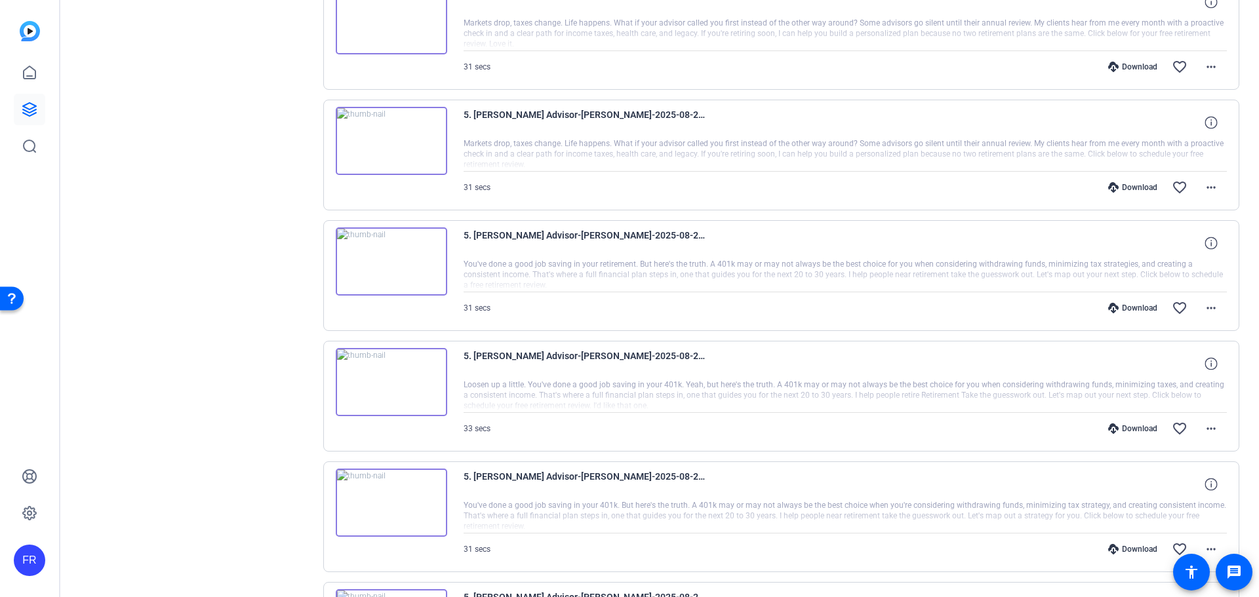
click at [1118, 306] on div "Download" at bounding box center [1132, 308] width 62 height 10
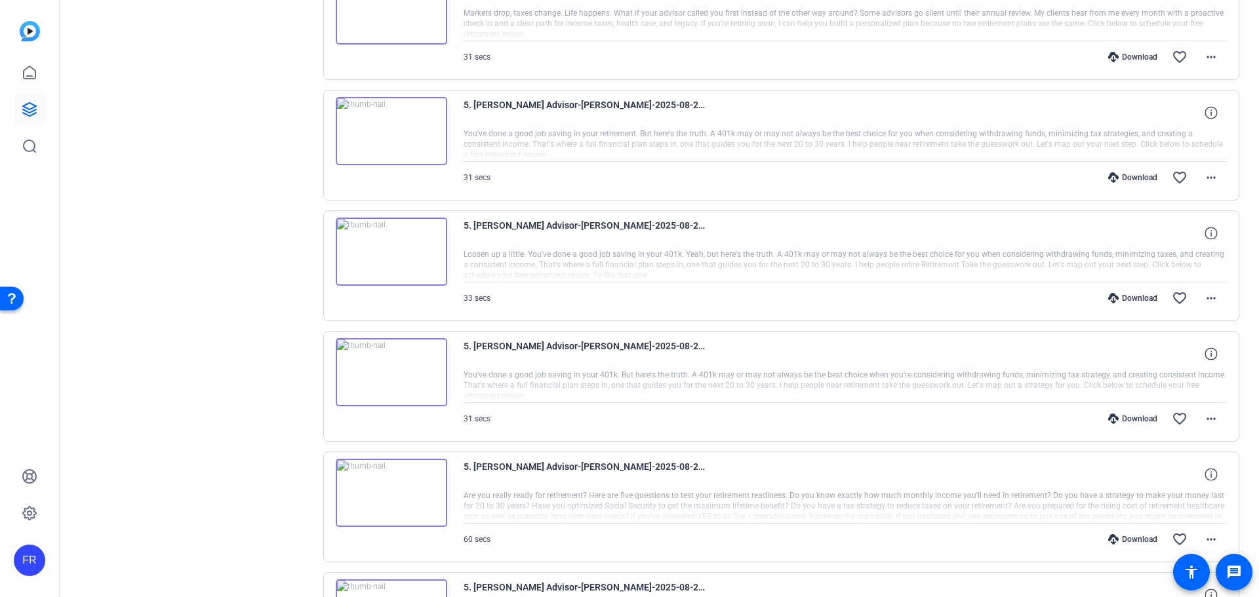
scroll to position [5872, 0]
click at [388, 486] on img at bounding box center [391, 492] width 111 height 68
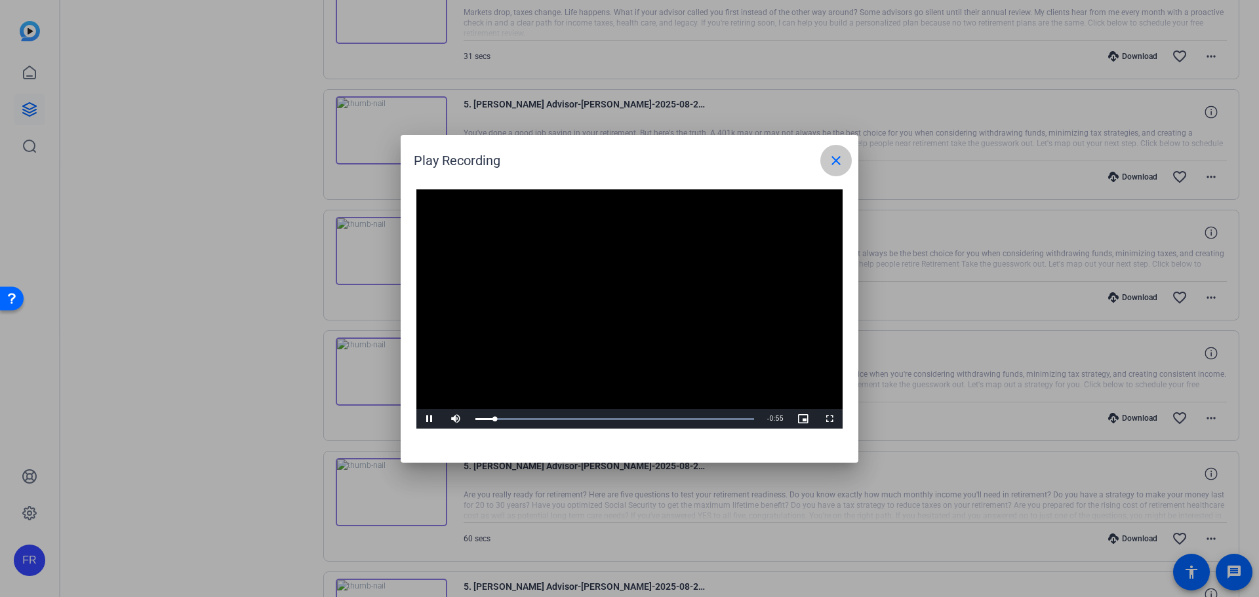
click at [830, 149] on span at bounding box center [835, 160] width 31 height 31
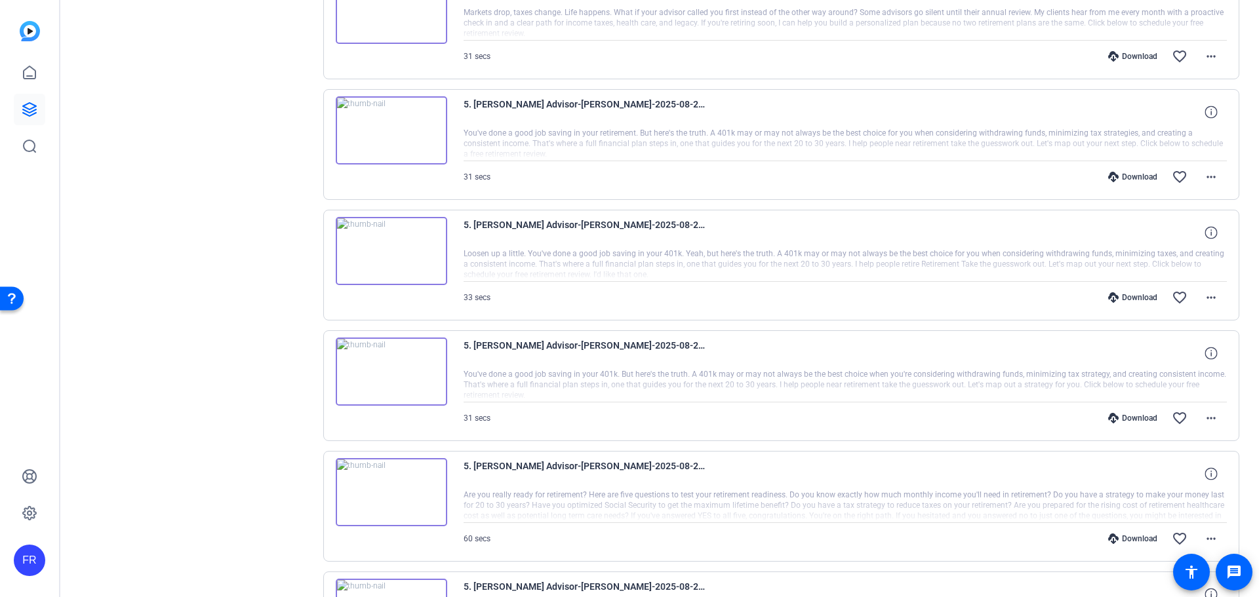
click at [396, 368] on img at bounding box center [391, 372] width 111 height 68
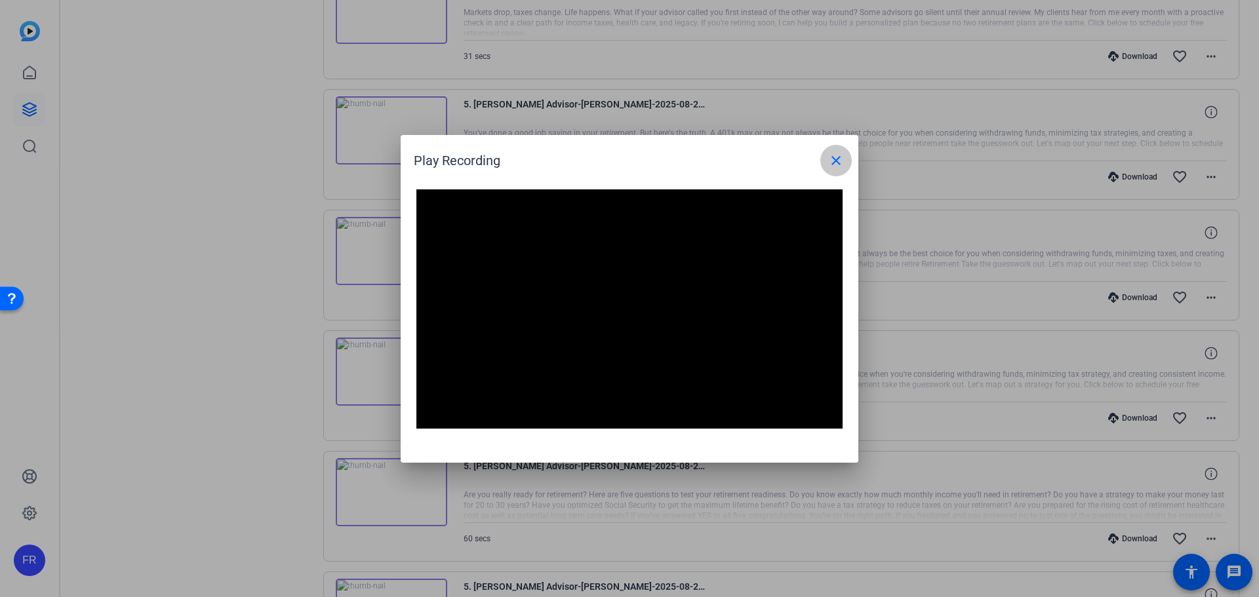
click at [838, 157] on mat-icon "close" at bounding box center [836, 161] width 16 height 16
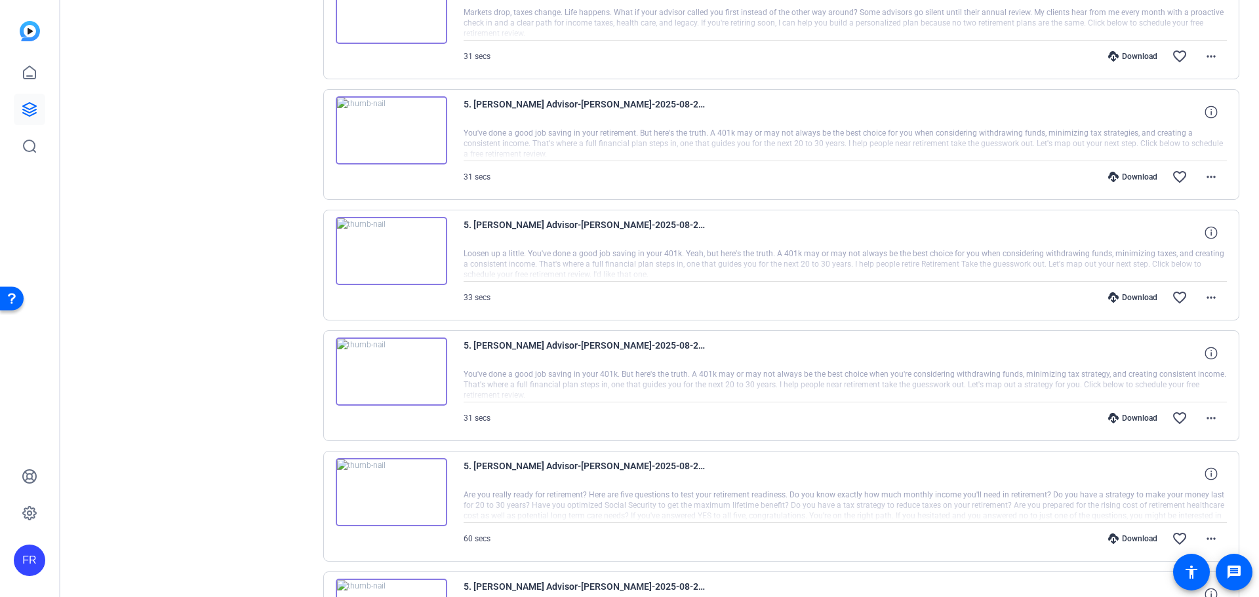
click at [1132, 416] on div "Download" at bounding box center [1132, 418] width 62 height 10
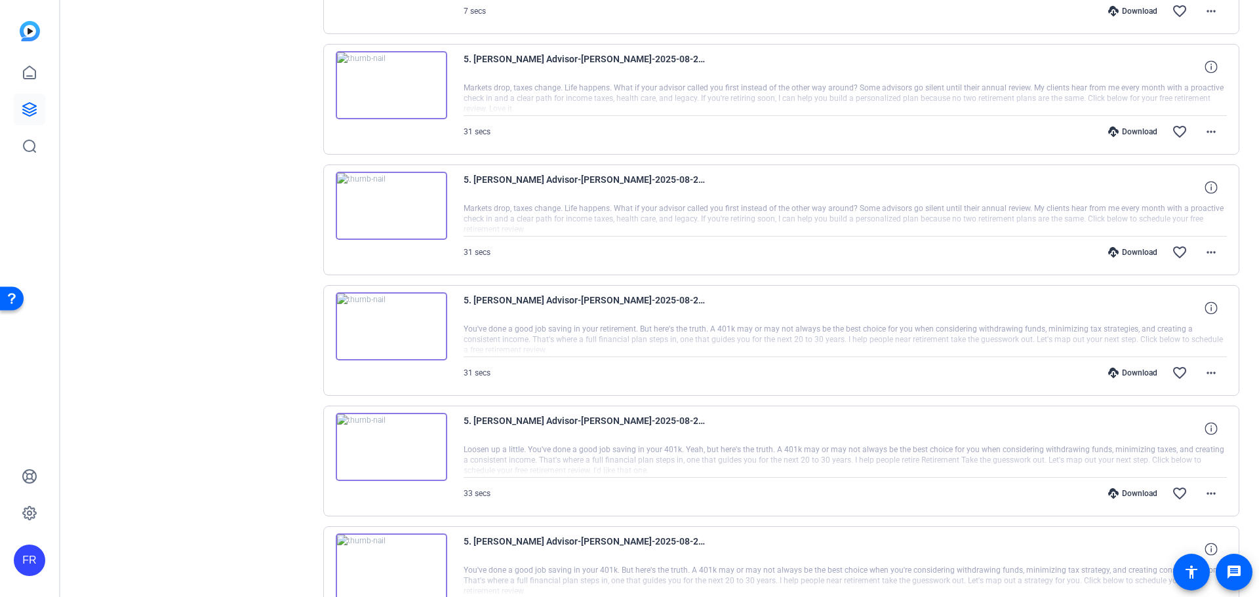
scroll to position [5675, 0]
click at [390, 325] on img at bounding box center [391, 327] width 111 height 68
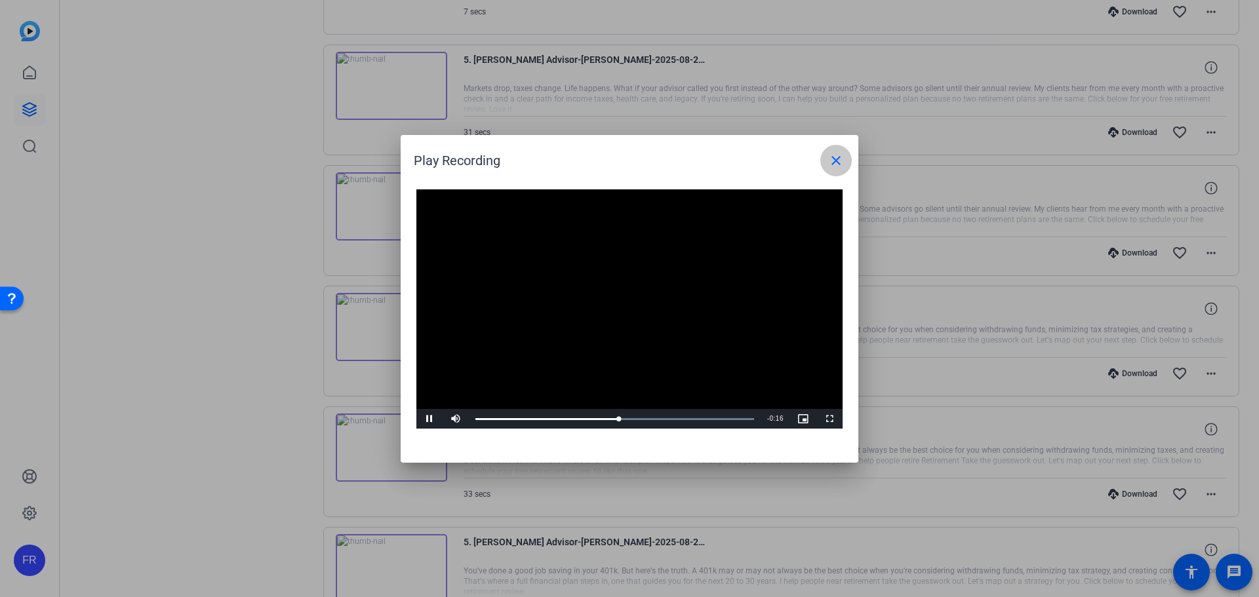
click at [836, 159] on mat-icon "close" at bounding box center [836, 161] width 16 height 16
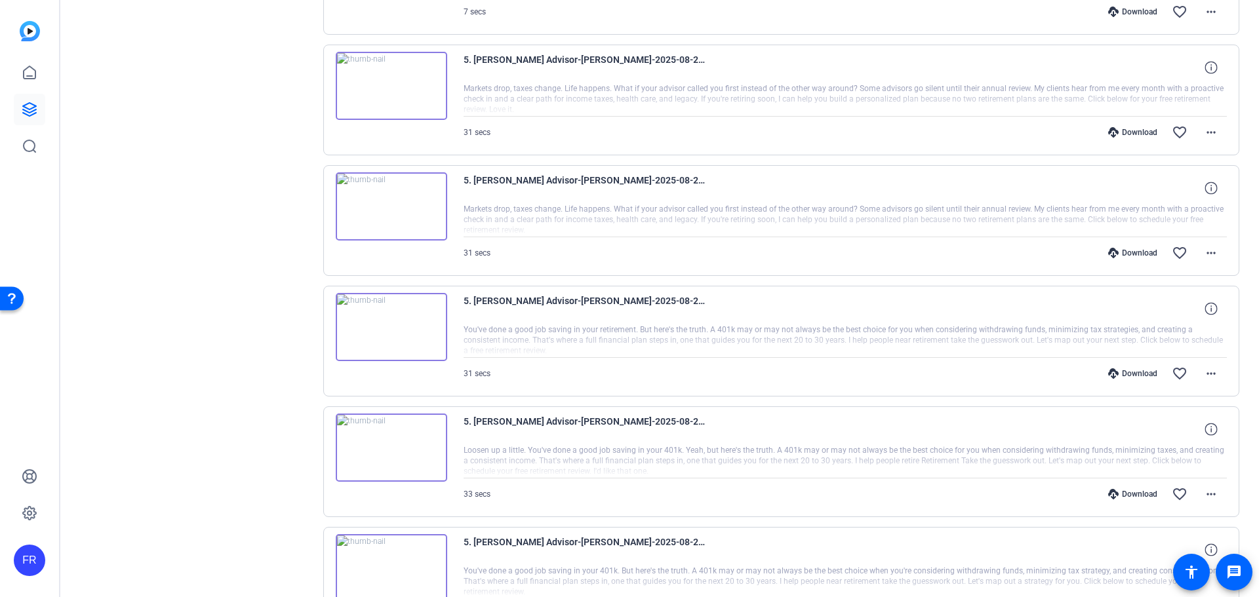
click at [390, 446] on img at bounding box center [391, 448] width 111 height 68
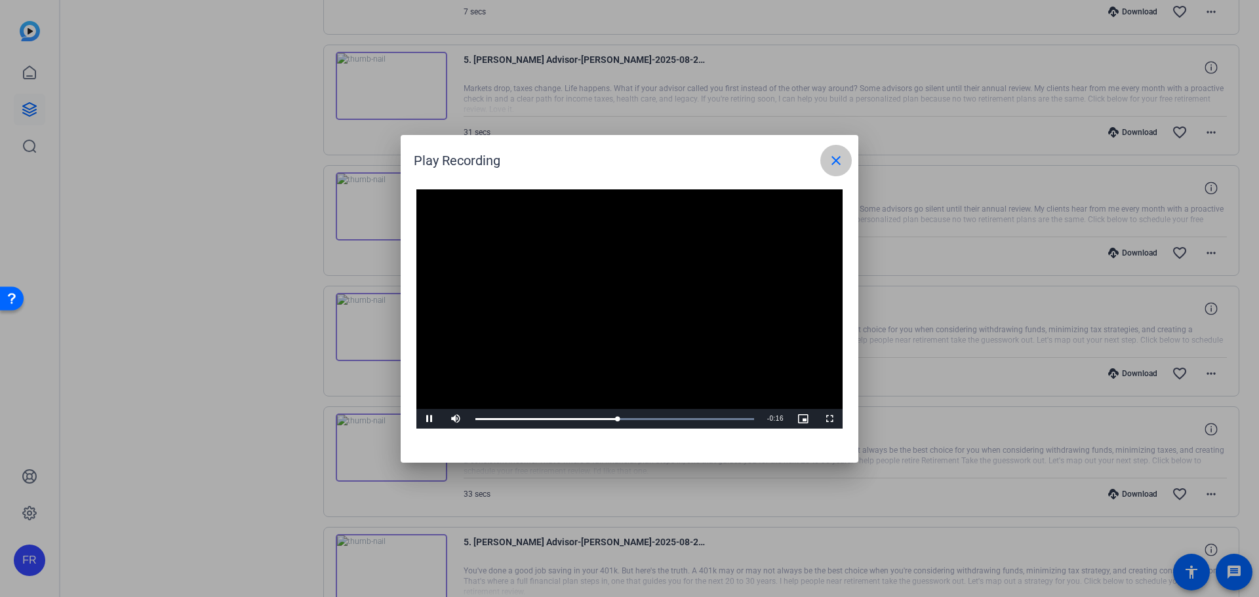
click at [835, 159] on mat-icon "close" at bounding box center [836, 161] width 16 height 16
